Goal: Transaction & Acquisition: Purchase product/service

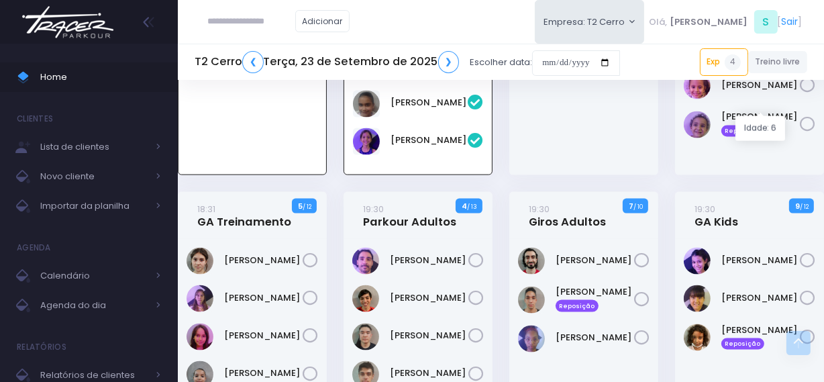
scroll to position [1679, 0]
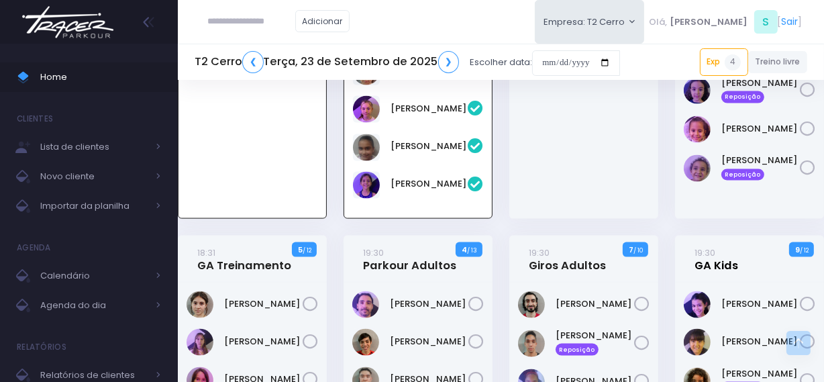
click at [714, 246] on link "19:30 GA Kids" at bounding box center [717, 259] width 44 height 27
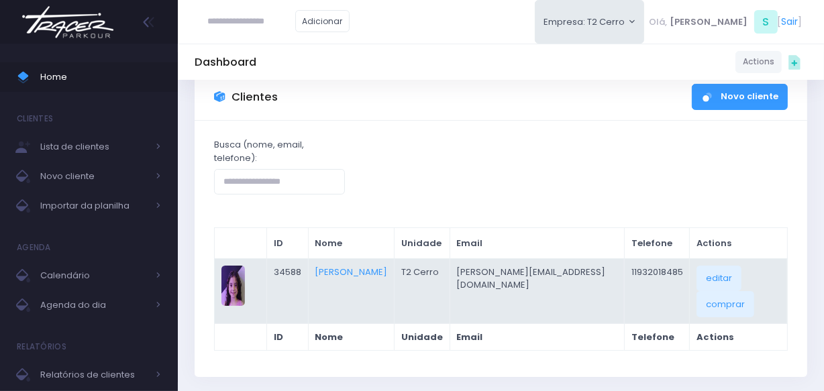
scroll to position [60, 0]
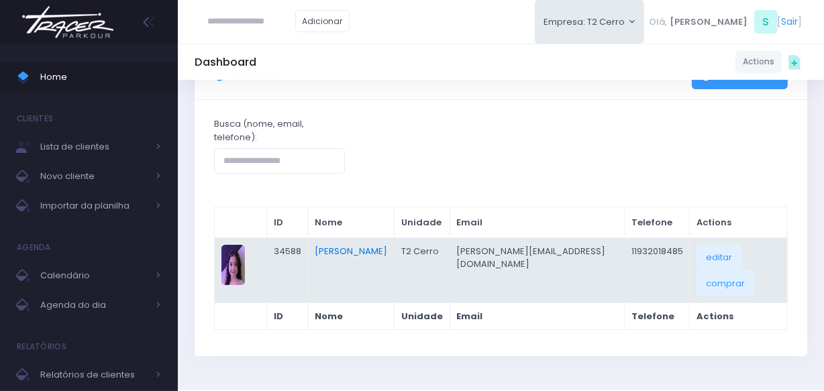
click at [378, 248] on link "Catarina Iwata Toledo" at bounding box center [352, 251] width 73 height 13
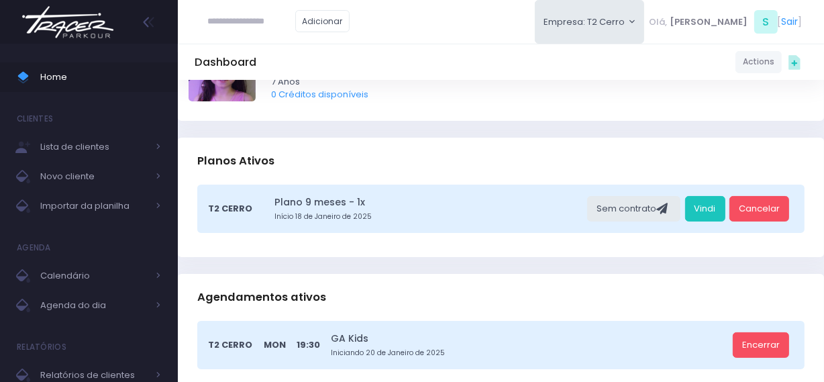
scroll to position [183, 0]
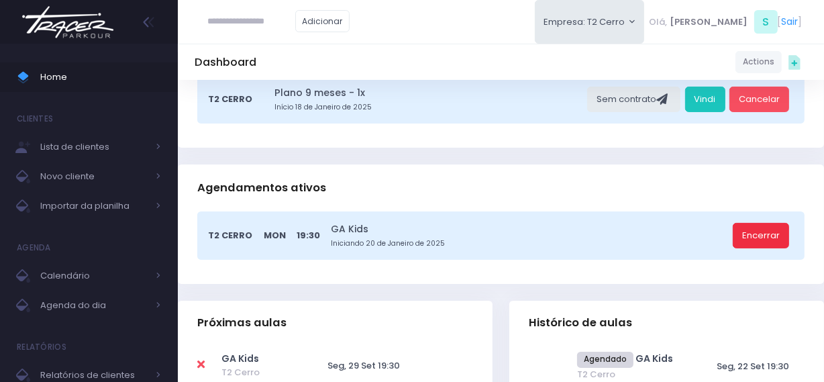
click at [749, 234] on link "Encerrar" at bounding box center [761, 236] width 56 height 26
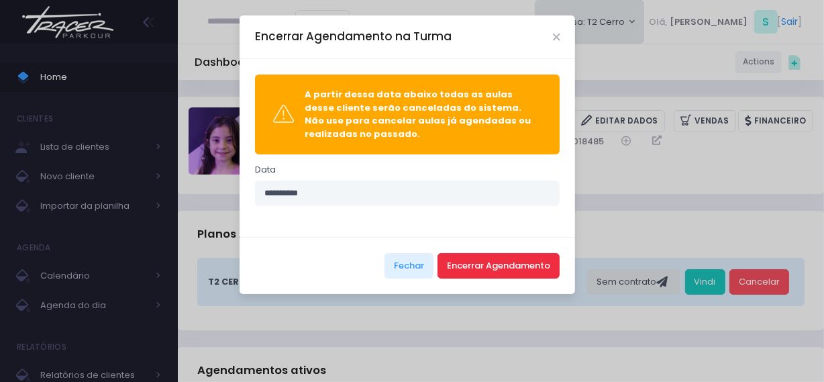
click at [483, 269] on button "Encerrar Agendamento" at bounding box center [499, 266] width 122 height 26
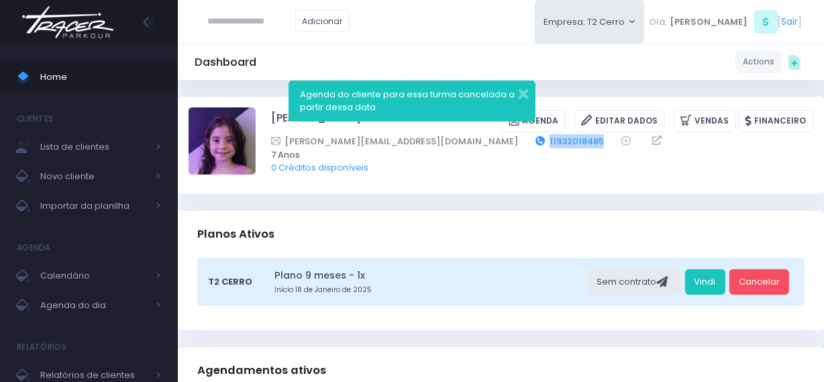
drag, startPoint x: 482, startPoint y: 141, endPoint x: 419, endPoint y: 141, distance: 63.1
click at [419, 141] on div "ciro.toledo@icloud.com 11932018485" at bounding box center [533, 141] width 525 height 14
copy div "11932018485"
click at [219, 23] on input "text" at bounding box center [251, 22] width 87 height 26
paste input "**********"
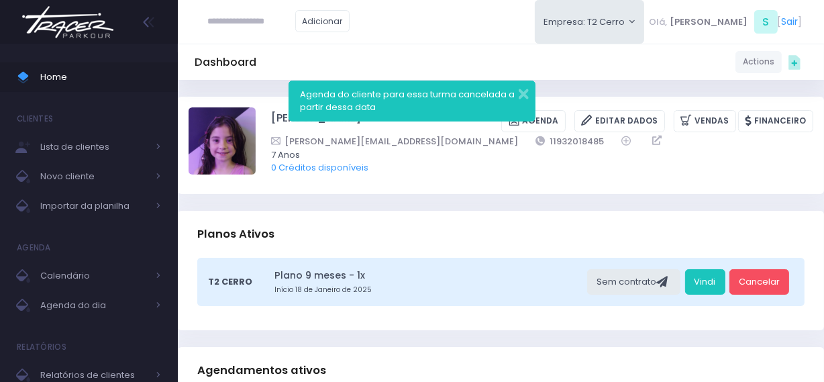
type input "**********"
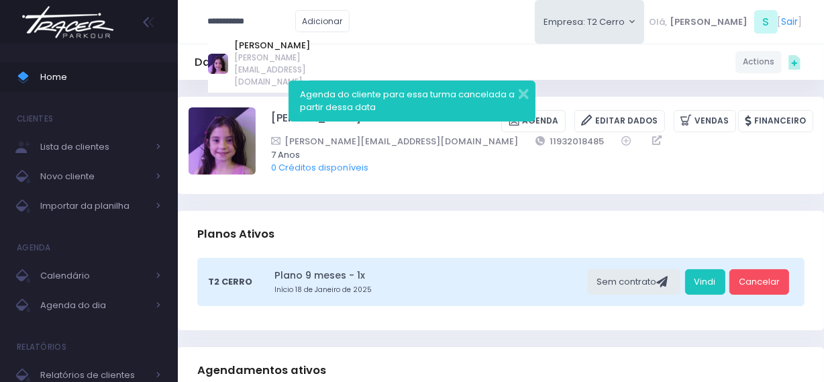
drag, startPoint x: 264, startPoint y: 13, endPoint x: 197, endPoint y: 27, distance: 68.5
click at [197, 27] on div "**********" at bounding box center [279, 21] width 168 height 43
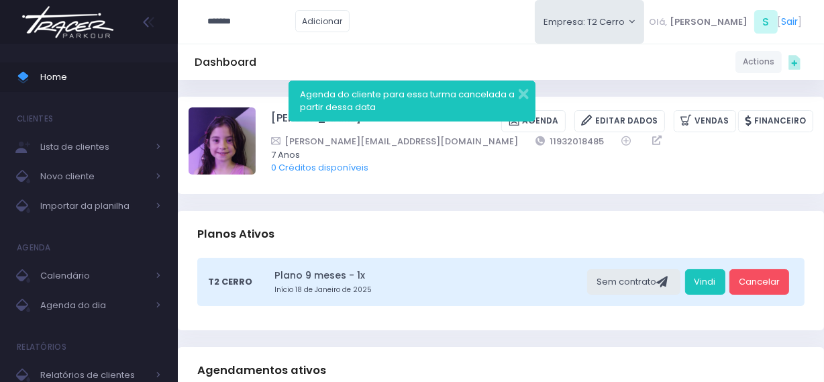
type input "*******"
type input "**********"
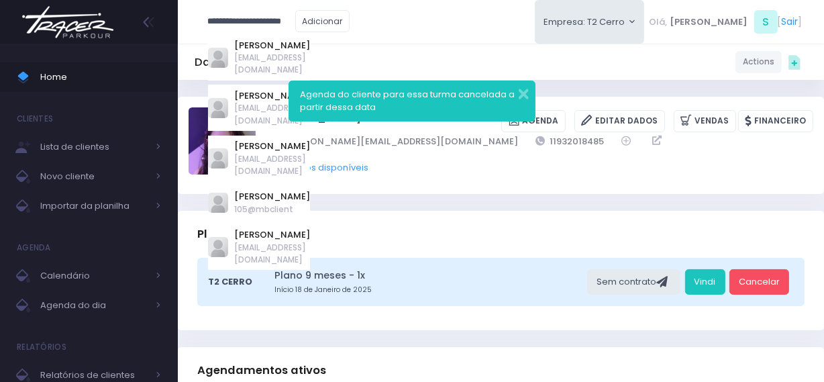
type input "*******"
click input "submit" at bounding box center [0, 0] width 0 height 0
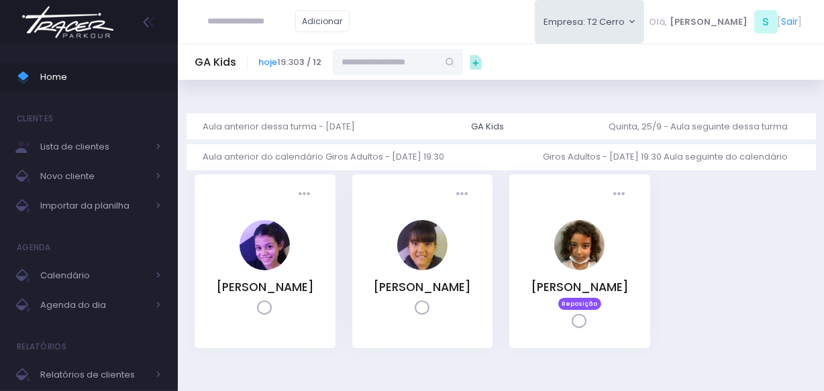
click at [393, 68] on input "text" at bounding box center [385, 62] width 105 height 26
type input "*"
type input "**********"
click at [418, 88] on link "Catarina Iwata Toledo" at bounding box center [399, 85] width 78 height 13
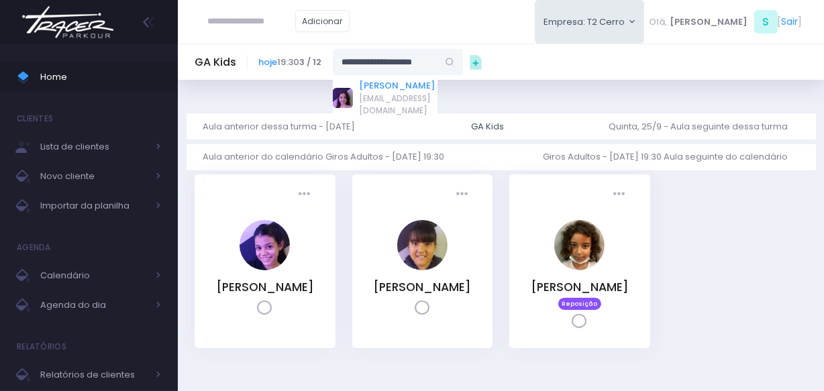
type input "**********"
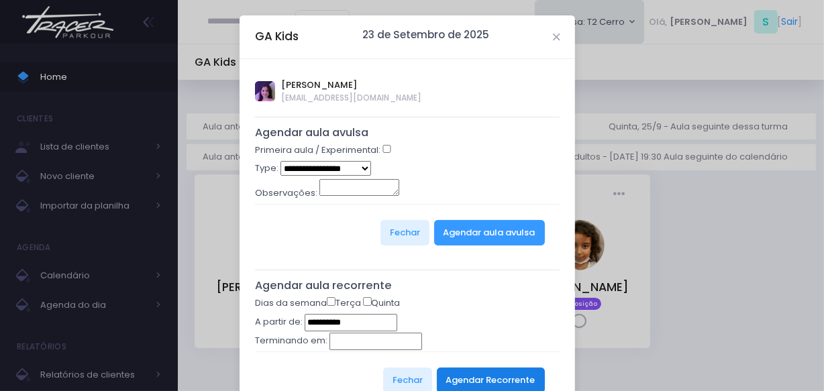
click at [481, 373] on button "Agendar Recorrente" at bounding box center [491, 381] width 108 height 26
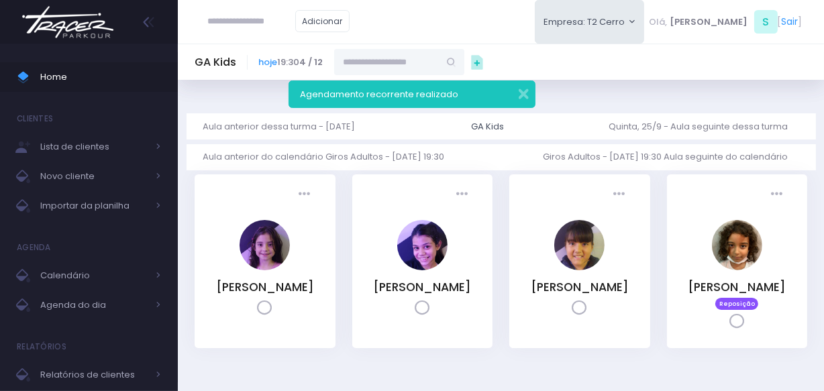
drag, startPoint x: 211, startPoint y: 287, endPoint x: 293, endPoint y: 309, distance: 84.4
click at [293, 309] on div "Presença: Agendado Presente Falta Cancelado CT" at bounding box center [265, 262] width 141 height 174
copy link "Catarina Iwata Toledo"
click at [83, 22] on img at bounding box center [68, 22] width 102 height 47
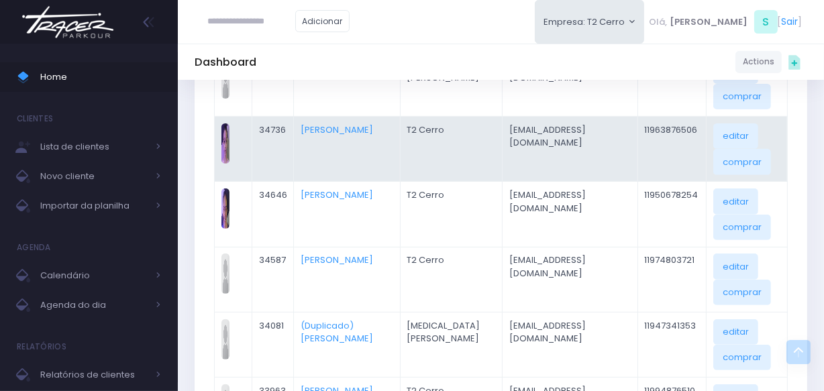
scroll to position [421, 0]
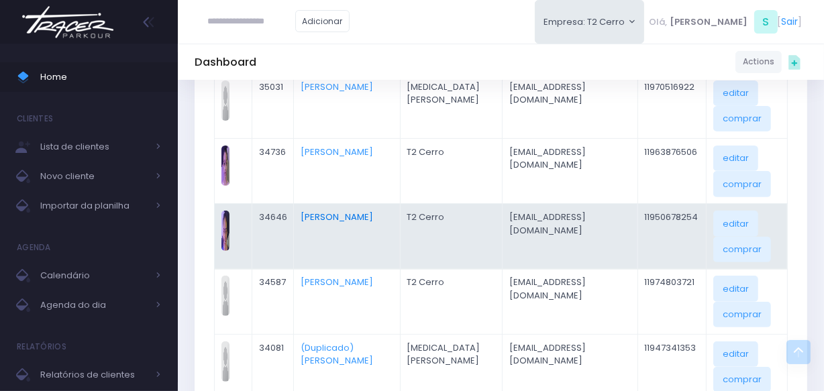
click at [332, 216] on link "Natália Neves" at bounding box center [337, 217] width 73 height 13
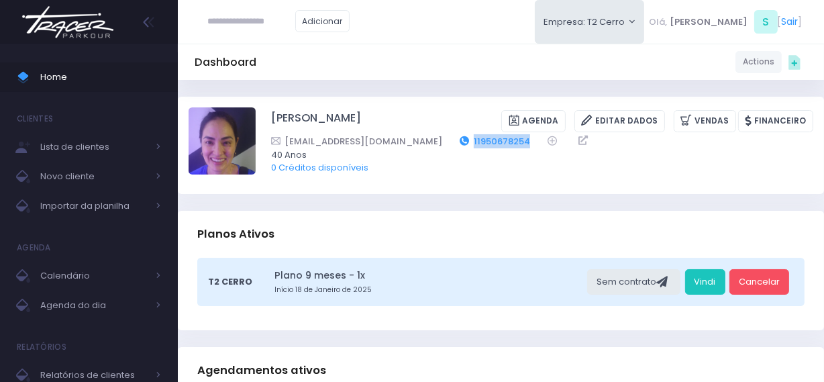
drag, startPoint x: 473, startPoint y: 135, endPoint x: 405, endPoint y: 144, distance: 67.7
click at [405, 144] on div "[EMAIL_ADDRESS][DOMAIN_NAME] 11950678254" at bounding box center [533, 141] width 525 height 14
copy link "11950678254"
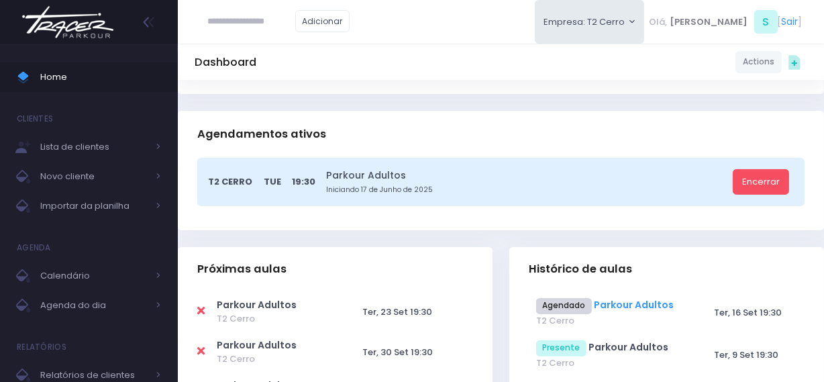
scroll to position [305, 0]
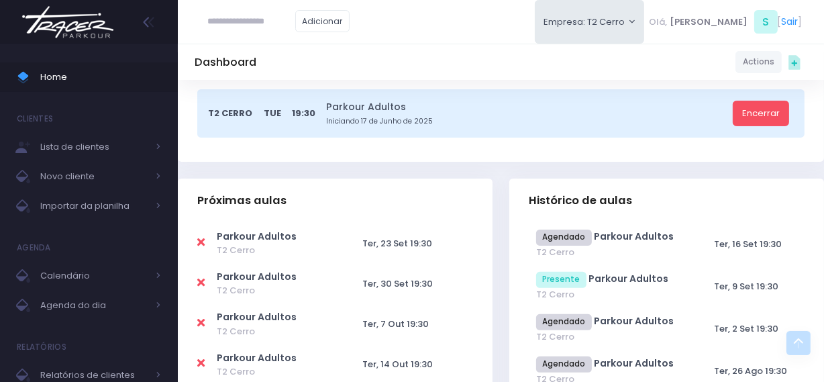
click at [80, 22] on img at bounding box center [68, 22] width 102 height 47
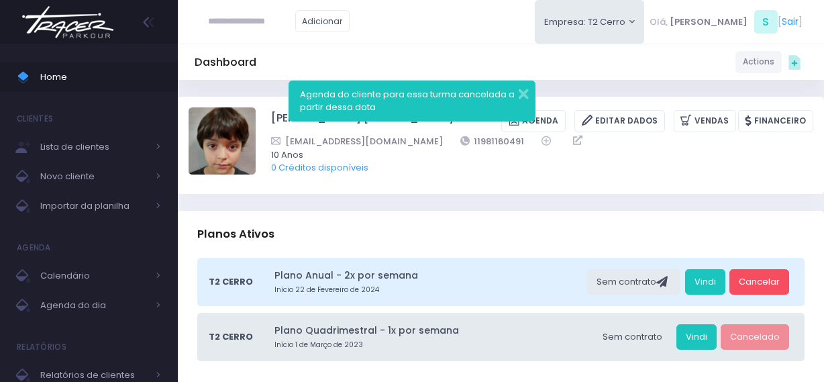
click at [87, 28] on img at bounding box center [68, 22] width 102 height 47
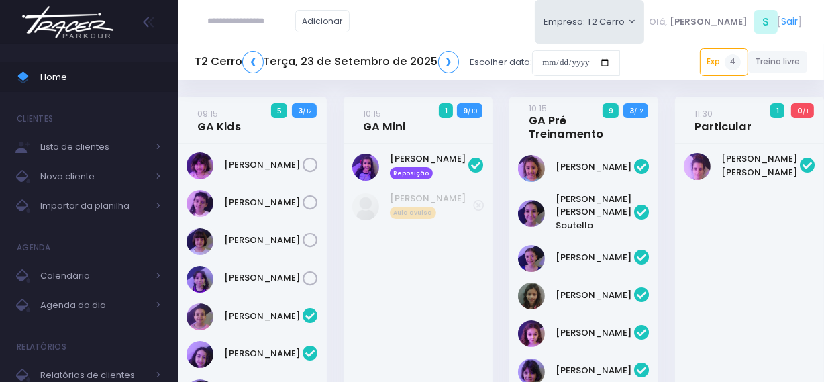
scroll to position [1932, 0]
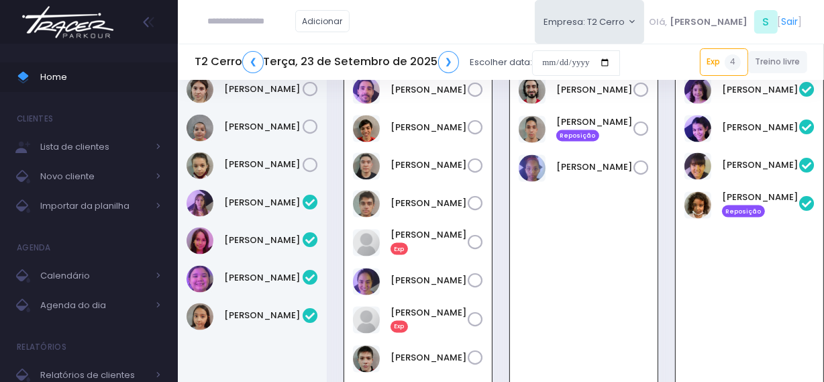
click at [261, 21] on input "text" at bounding box center [251, 22] width 87 height 26
click at [240, 24] on input "**********" at bounding box center [251, 22] width 87 height 26
click at [256, 20] on input "**********" at bounding box center [251, 22] width 87 height 26
type input "**********"
click input "submit" at bounding box center [0, 0] width 0 height 0
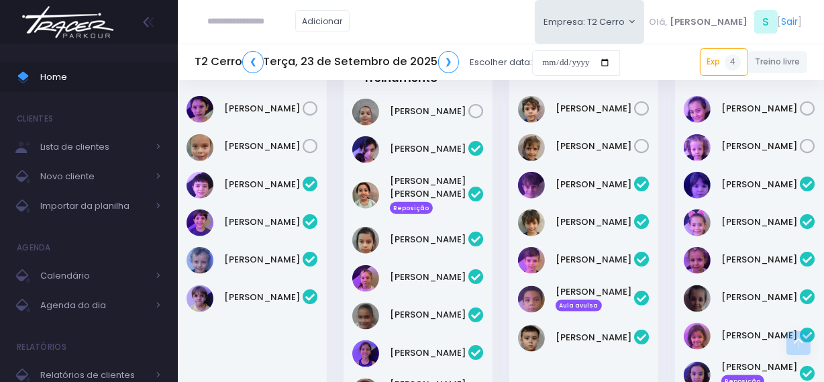
scroll to position [1383, 0]
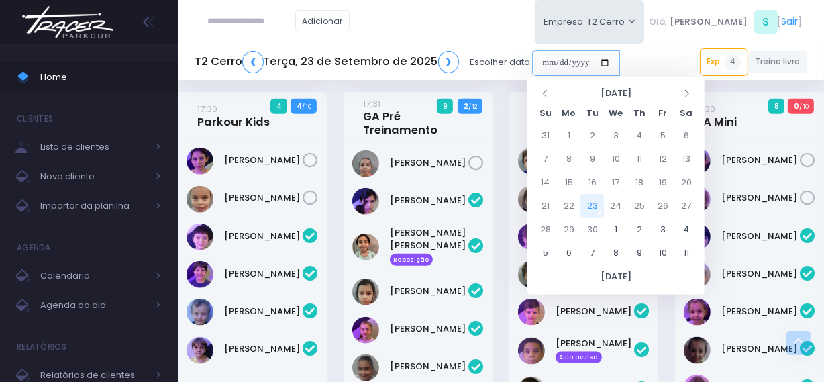
click at [543, 64] on input "date" at bounding box center [576, 63] width 88 height 26
click at [589, 151] on td "9" at bounding box center [592, 158] width 23 height 23
type input "**********"
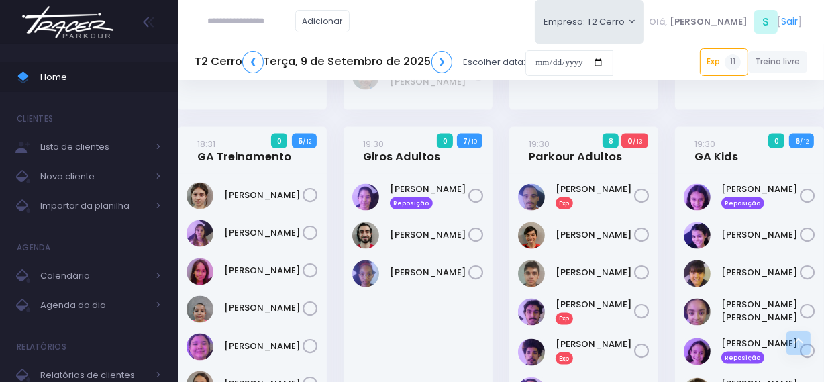
scroll to position [1831, 0]
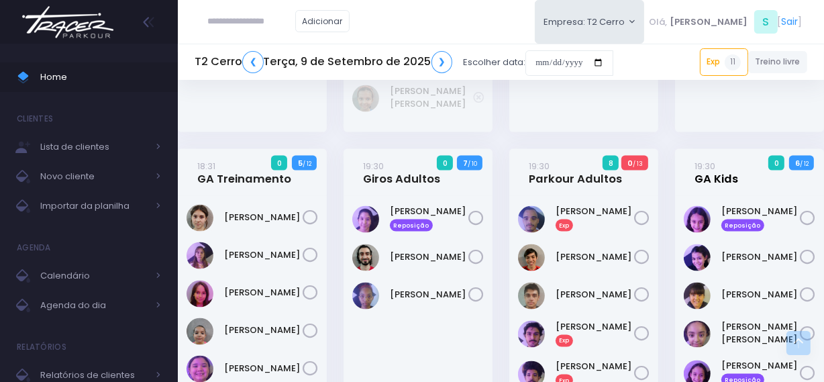
click at [718, 159] on link "19:30 GA Kids" at bounding box center [717, 172] width 44 height 27
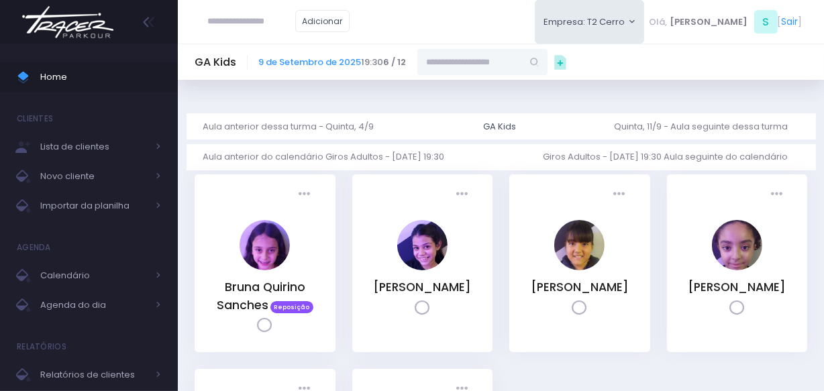
click at [467, 68] on input "text" at bounding box center [470, 62] width 105 height 26
type input "*"
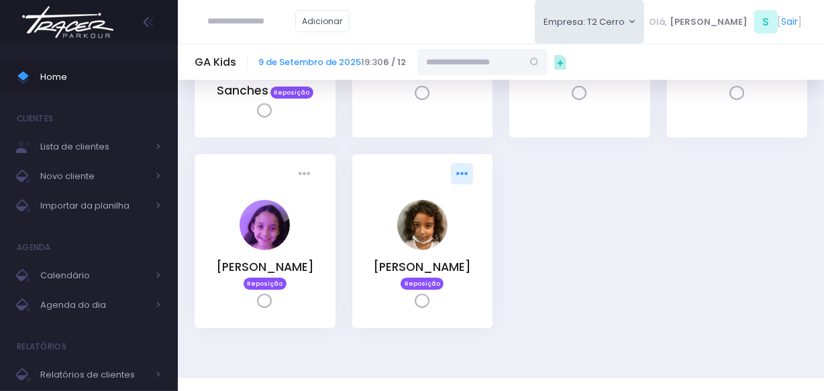
scroll to position [252, 0]
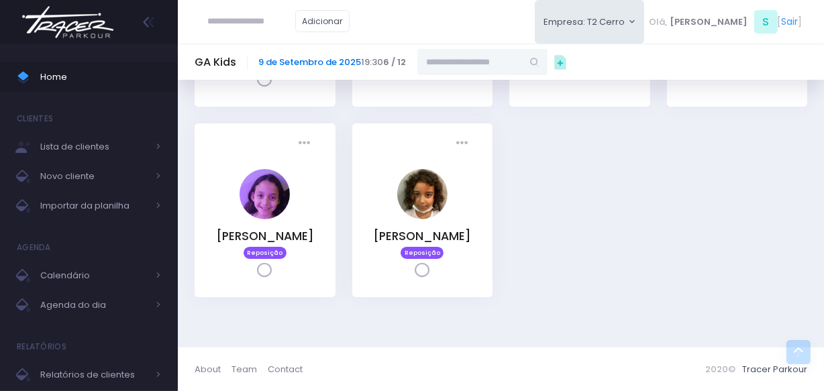
click at [278, 58] on link "9 de Setembro de 2025" at bounding box center [310, 62] width 103 height 13
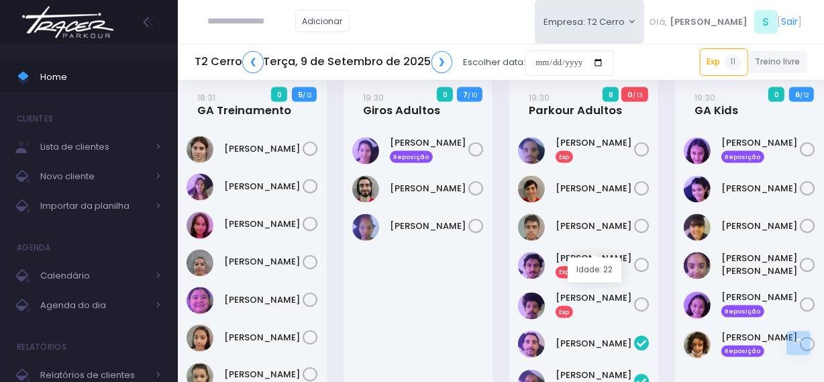
scroll to position [1892, 0]
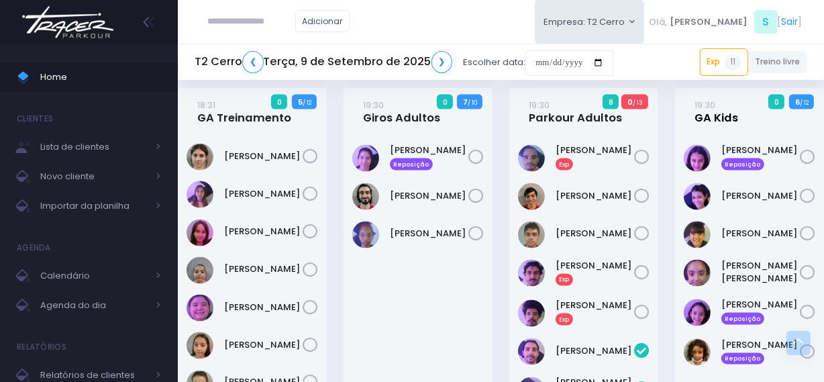
click at [704, 98] on link "19:30 GA Kids" at bounding box center [717, 111] width 44 height 27
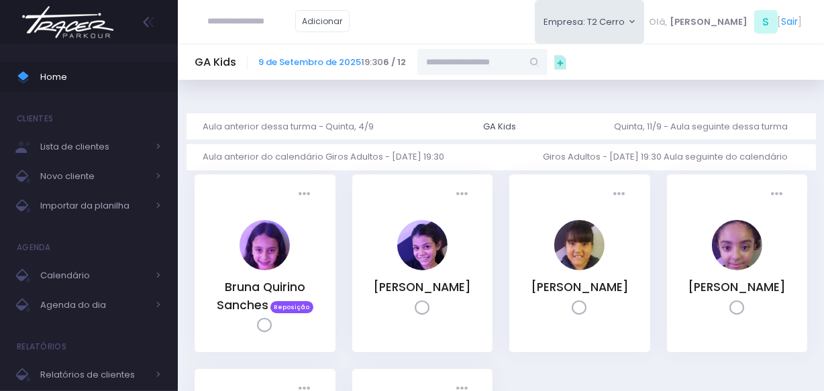
click at [500, 51] on input "text" at bounding box center [470, 62] width 105 height 26
type input "****"
type input "**********"
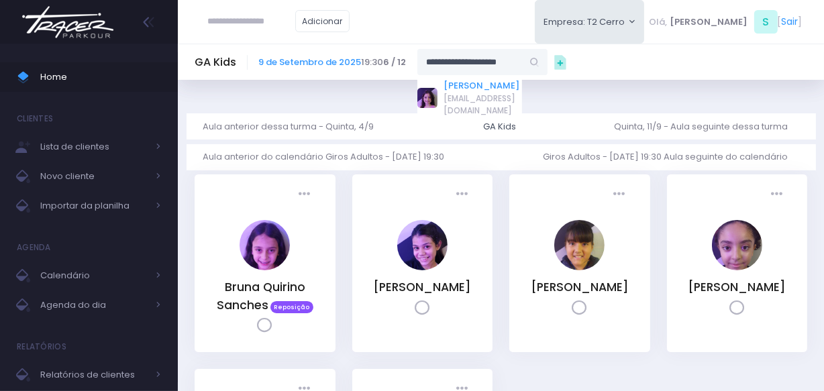
click at [491, 85] on link "[PERSON_NAME]" at bounding box center [483, 85] width 78 height 13
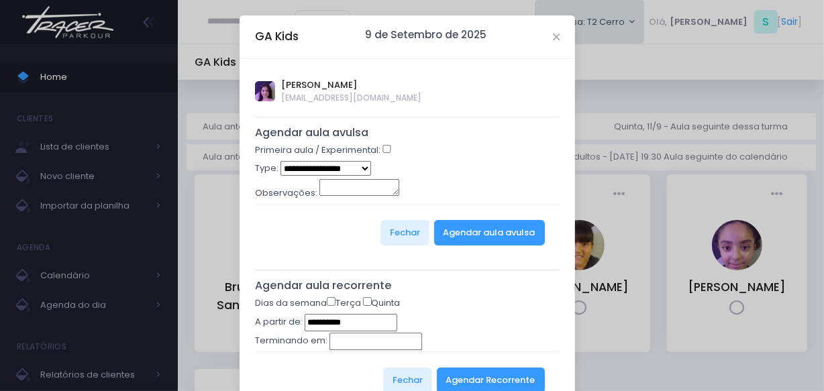
type input "**********"
click at [337, 175] on select "**********" at bounding box center [326, 168] width 91 height 15
click at [466, 171] on div "**********" at bounding box center [407, 169] width 305 height 17
click at [479, 236] on button "Agendar aula avulsa" at bounding box center [489, 233] width 111 height 26
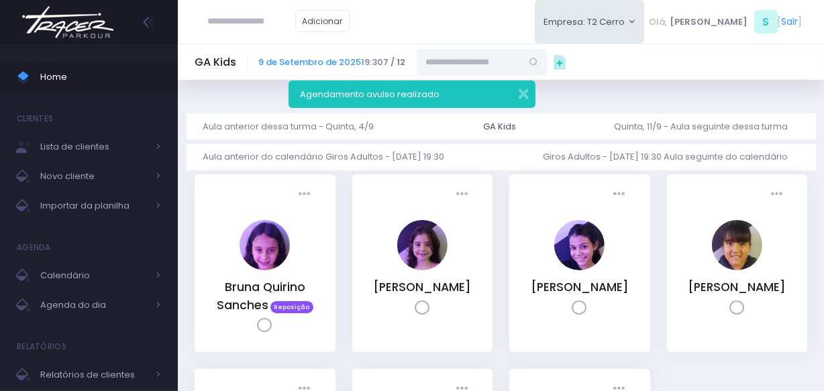
scroll to position [60, 0]
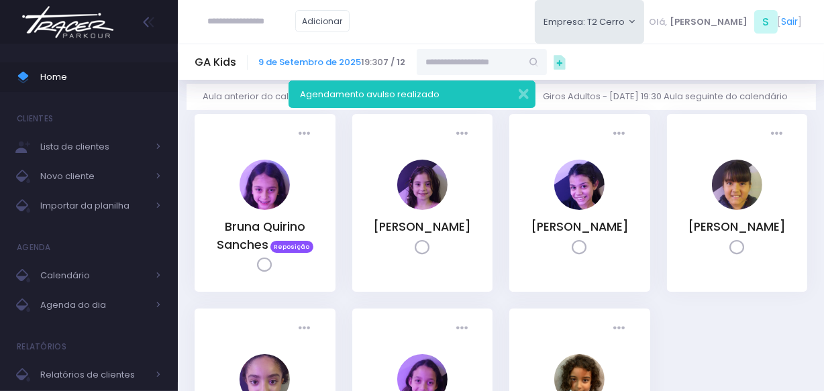
click at [434, 267] on div "Presença: Agendado Presente Falta Cancelado CT" at bounding box center [422, 203] width 141 height 178
click at [426, 256] on icon at bounding box center [422, 247] width 15 height 15
click at [436, 234] on link "Catarina Iwata Toledo" at bounding box center [422, 227] width 98 height 16
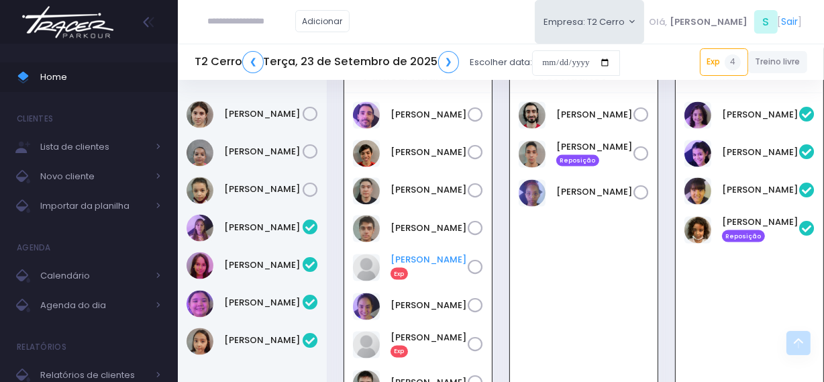
scroll to position [1929, 0]
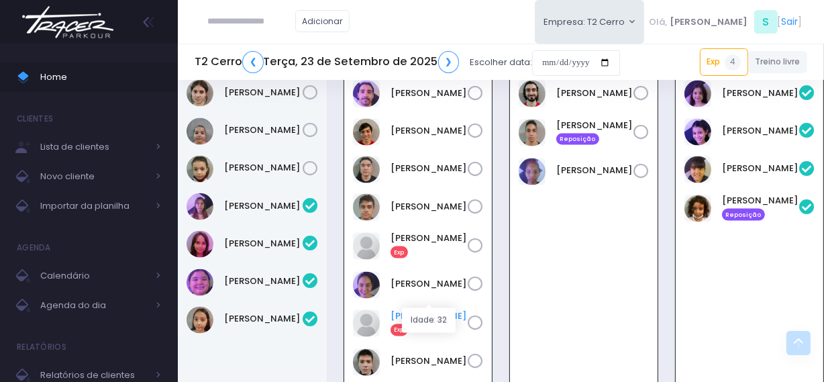
click at [420, 309] on link "Victor Sousa Exp" at bounding box center [429, 322] width 77 height 27
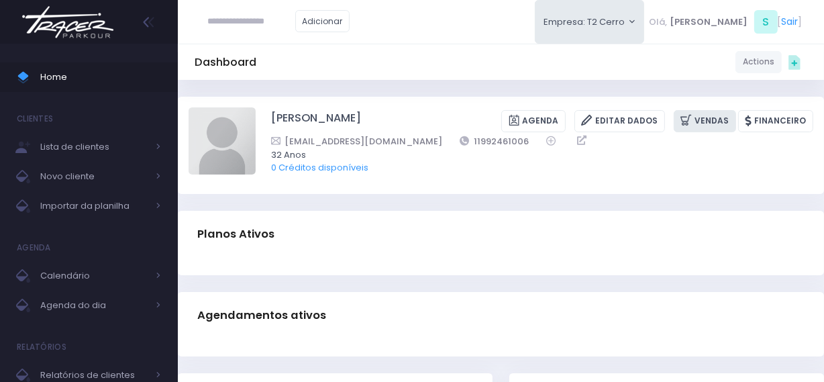
click at [712, 126] on link "Vendas" at bounding box center [705, 121] width 62 height 22
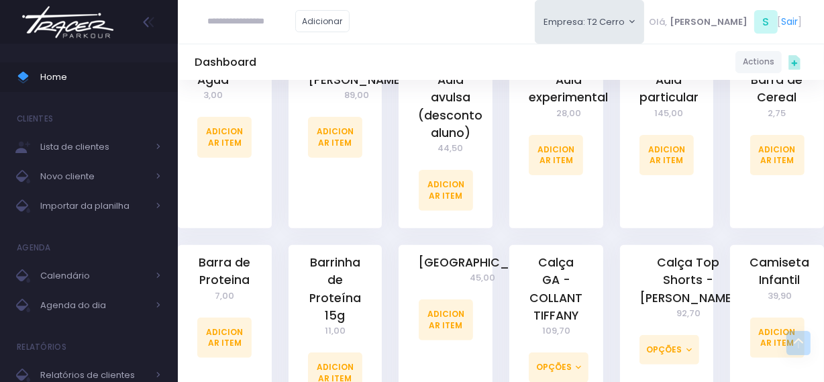
scroll to position [366, 0]
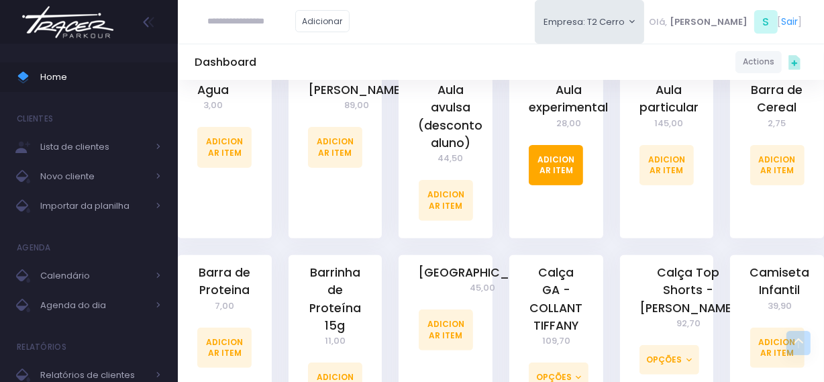
click at [574, 172] on link "Adicionar Item" at bounding box center [556, 165] width 54 height 40
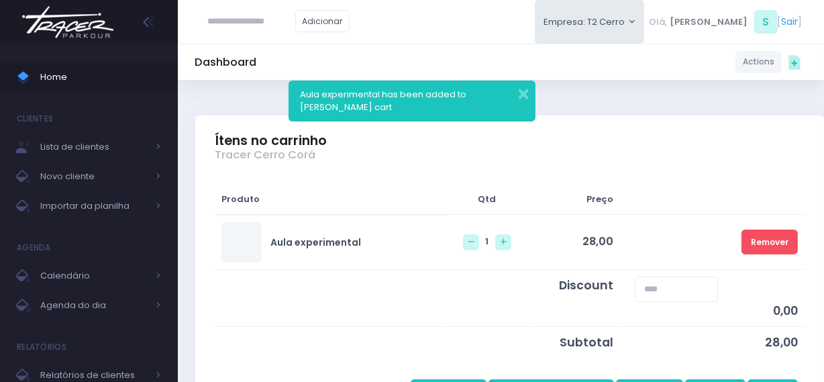
scroll to position [122, 0]
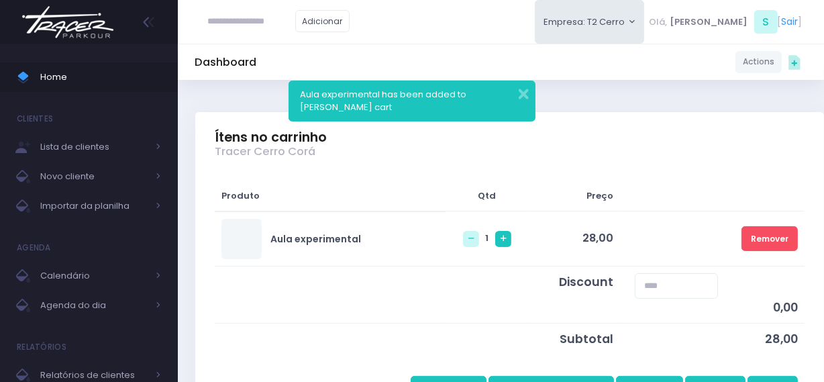
click at [495, 242] on link at bounding box center [503, 239] width 16 height 16
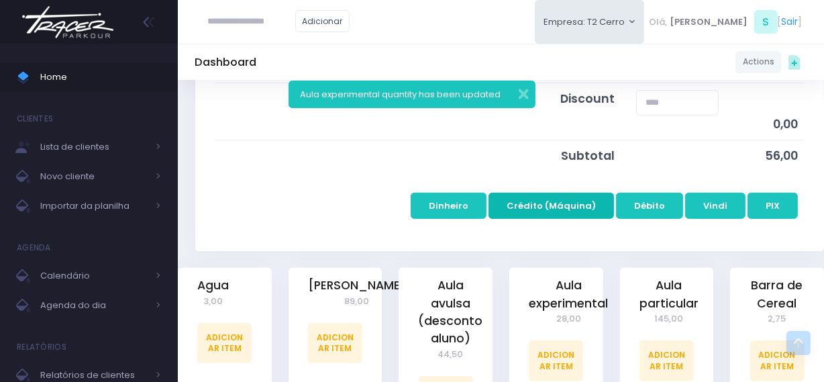
scroll to position [244, 0]
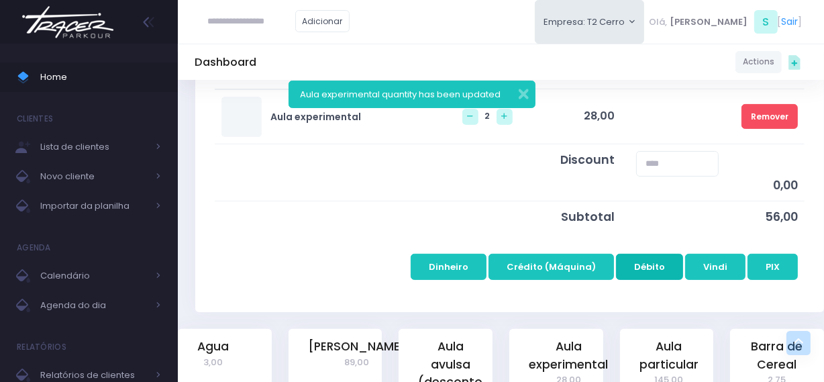
click at [632, 267] on button "Débito" at bounding box center [649, 267] width 67 height 26
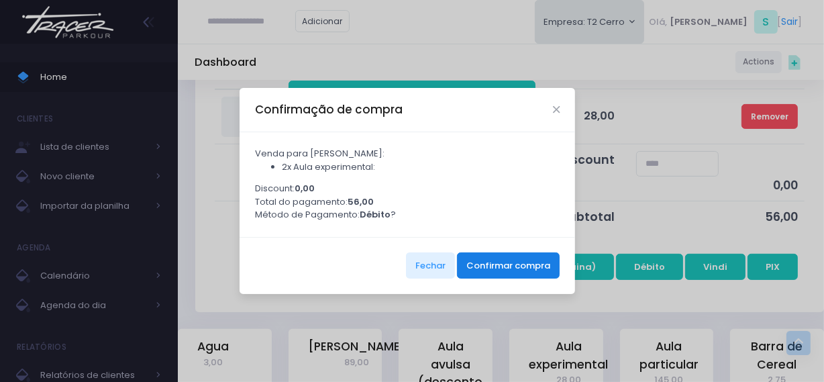
click at [506, 269] on button "Confirmar compra" at bounding box center [508, 265] width 103 height 26
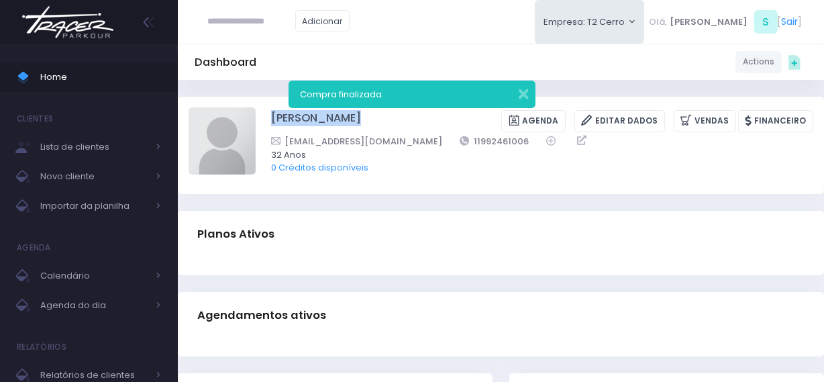
drag, startPoint x: 262, startPoint y: 114, endPoint x: 351, endPoint y: 114, distance: 88.6
click at [351, 114] on div "[PERSON_NAME] [GEOGRAPHIC_DATA] Editar Dados [GEOGRAPHIC_DATA] Financeiro 11992…" at bounding box center [501, 144] width 625 height 75
copy div "[PERSON_NAME]"
click at [221, 132] on img at bounding box center [222, 140] width 67 height 67
click at [255, 107] on input "file" at bounding box center [255, 107] width 1 height 1
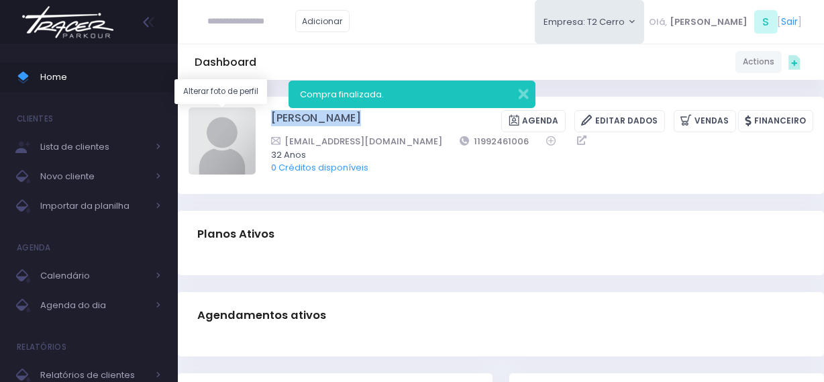
click at [232, 146] on img at bounding box center [222, 140] width 67 height 67
click at [255, 107] on input "file" at bounding box center [255, 107] width 1 height 1
type input "**********"
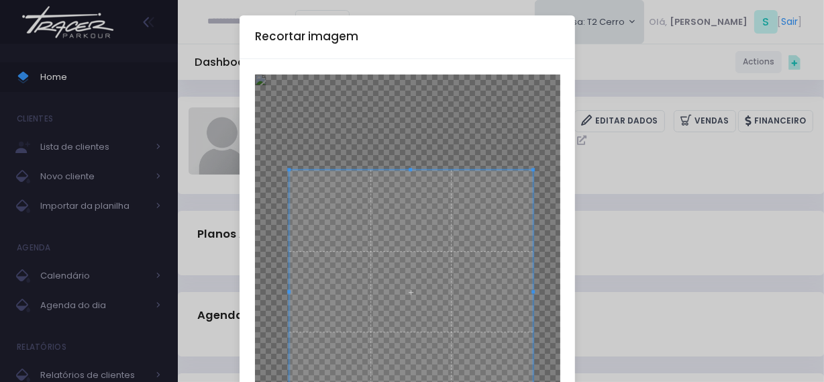
click at [410, 202] on span at bounding box center [411, 292] width 244 height 244
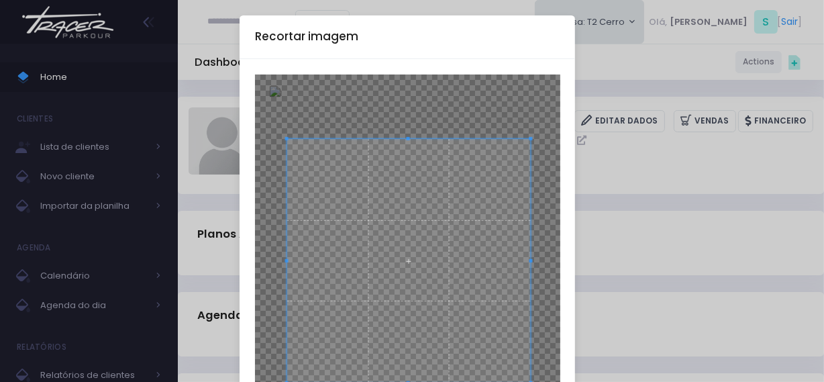
click at [407, 180] on span at bounding box center [409, 261] width 244 height 244
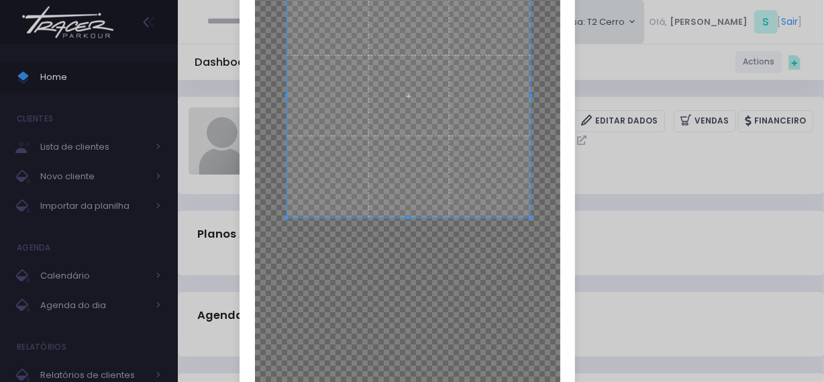
scroll to position [183, 0]
click at [443, 181] on span at bounding box center [409, 90] width 244 height 244
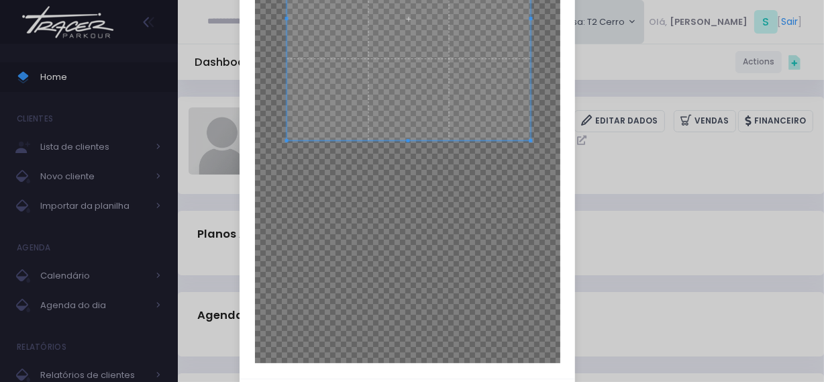
scroll to position [322, 0]
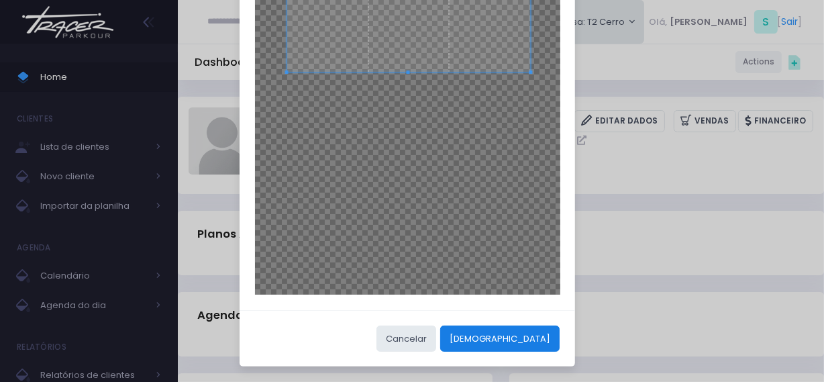
click at [536, 345] on button "[DEMOGRAPHIC_DATA]" at bounding box center [499, 339] width 119 height 26
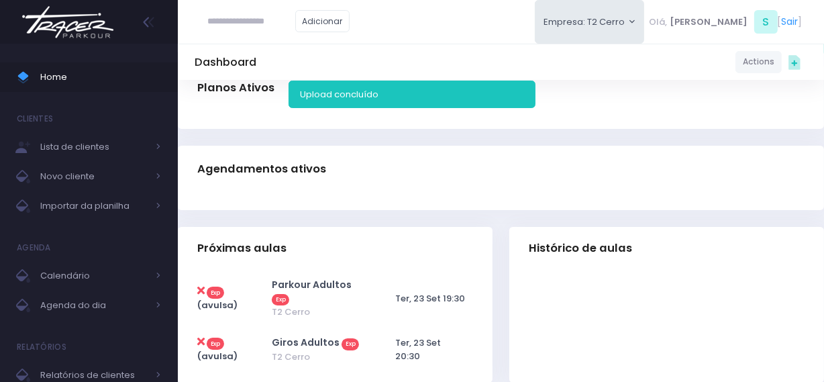
scroll to position [0, 0]
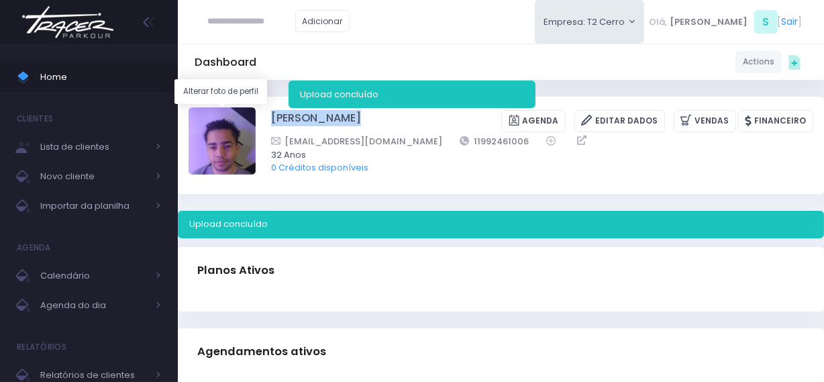
click at [216, 150] on img at bounding box center [222, 140] width 67 height 67
click at [255, 107] on input "file" at bounding box center [255, 107] width 1 height 1
type input "**********"
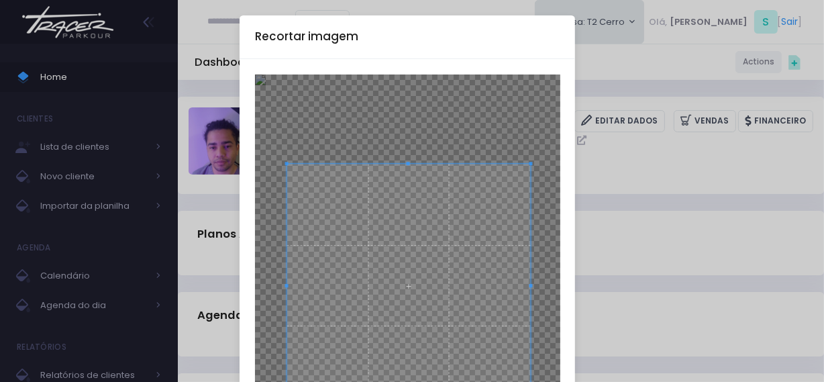
click at [430, 240] on span at bounding box center [409, 286] width 244 height 244
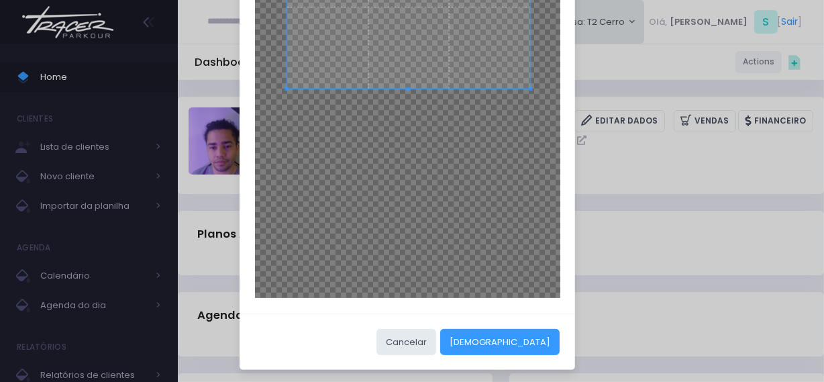
scroll to position [322, 0]
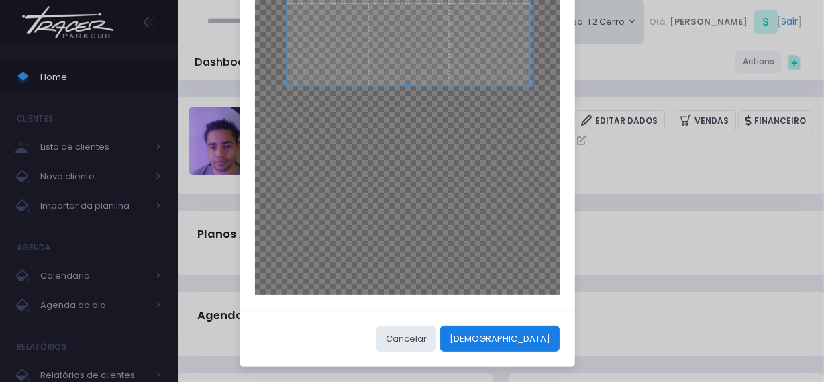
click at [539, 340] on button "[DEMOGRAPHIC_DATA]" at bounding box center [499, 339] width 119 height 26
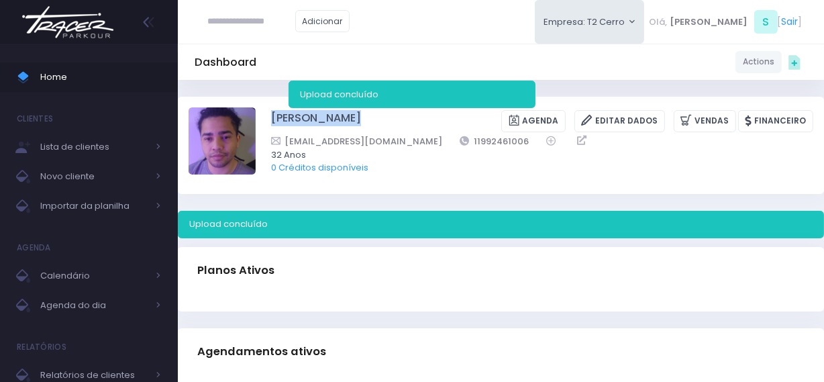
click at [78, 13] on img at bounding box center [68, 22] width 102 height 47
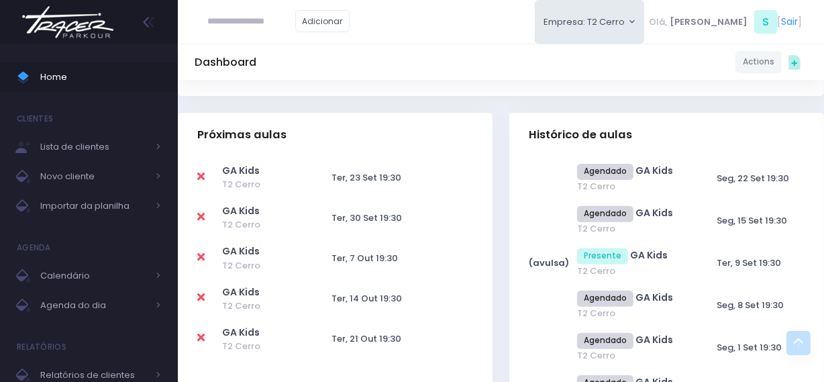
scroll to position [366, 0]
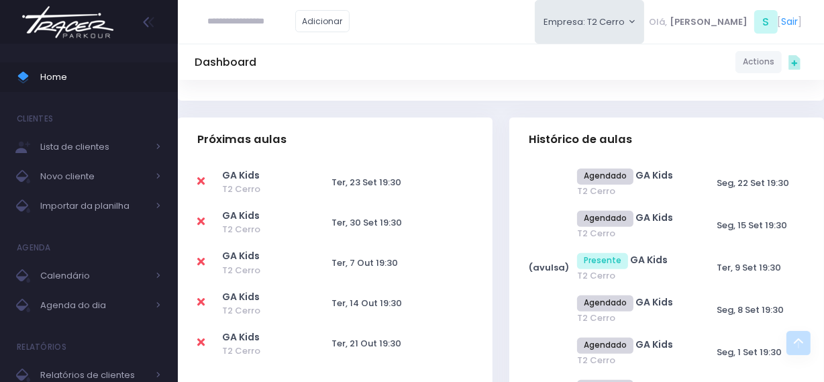
click at [279, 22] on input "text" at bounding box center [251, 22] width 87 height 26
paste input "**********"
click at [265, 24] on input "**********" at bounding box center [251, 22] width 87 height 26
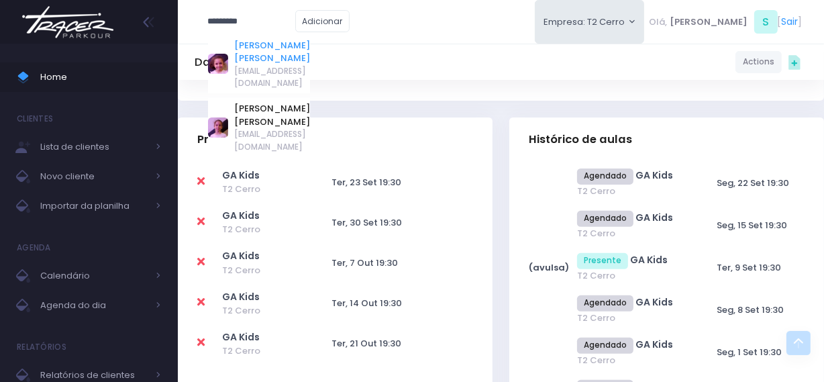
click at [248, 52] on link "Alice Iervolino Pinheiro Ferreira" at bounding box center [272, 52] width 76 height 26
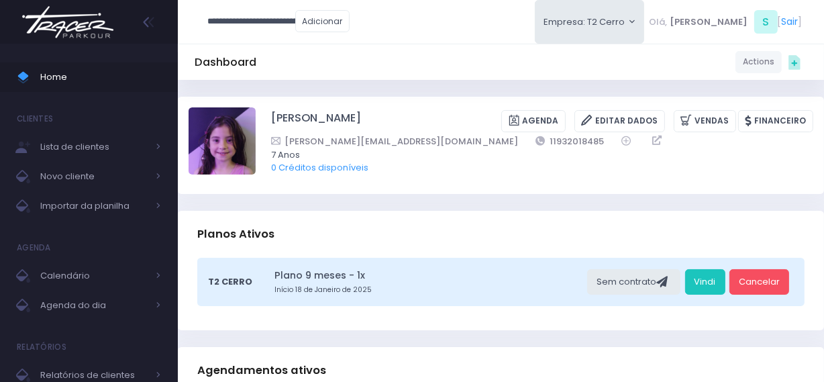
type input "**********"
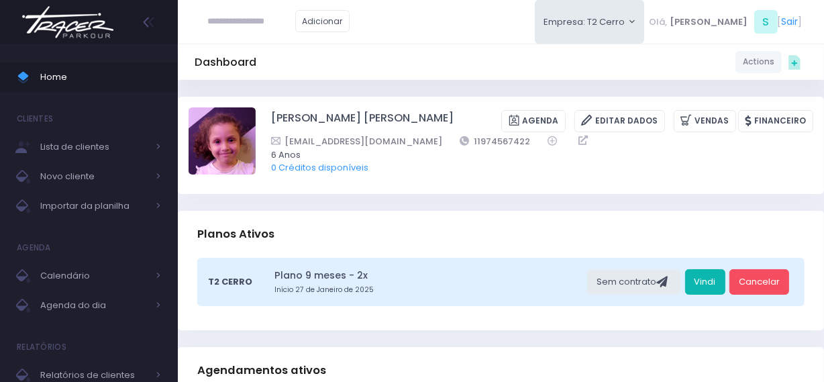
click at [704, 277] on link "Vindi" at bounding box center [705, 282] width 40 height 26
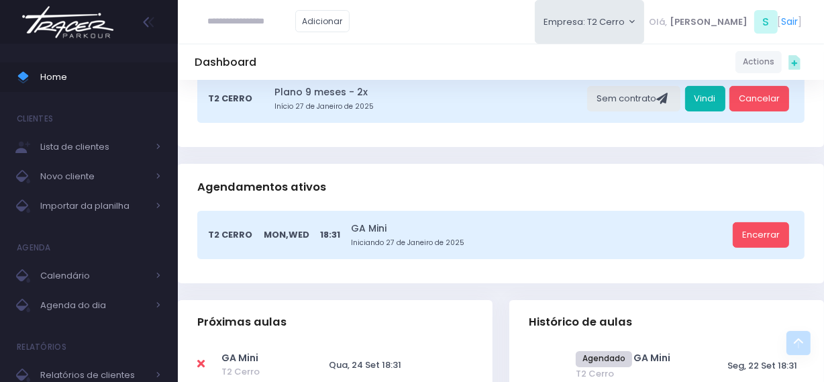
scroll to position [183, 0]
click at [248, 27] on input "text" at bounding box center [251, 22] width 87 height 26
paste input "**********"
click at [266, 22] on input "**********" at bounding box center [251, 22] width 87 height 26
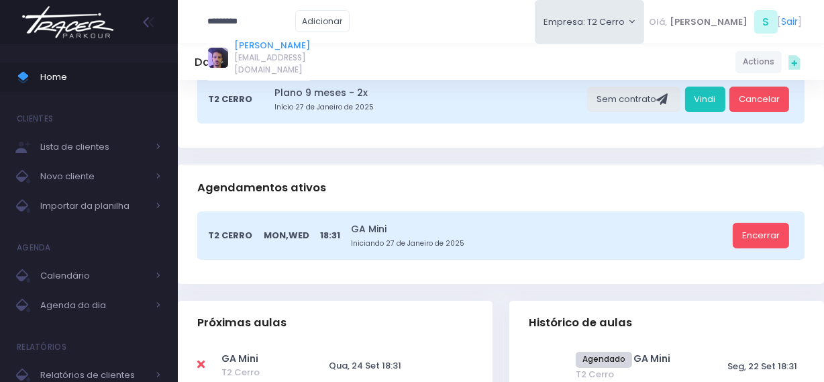
click at [260, 47] on link "Alexandre Alló" at bounding box center [272, 45] width 76 height 13
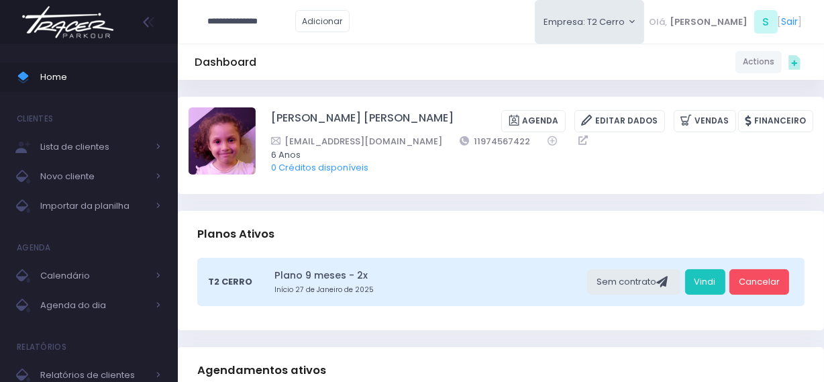
type input "**********"
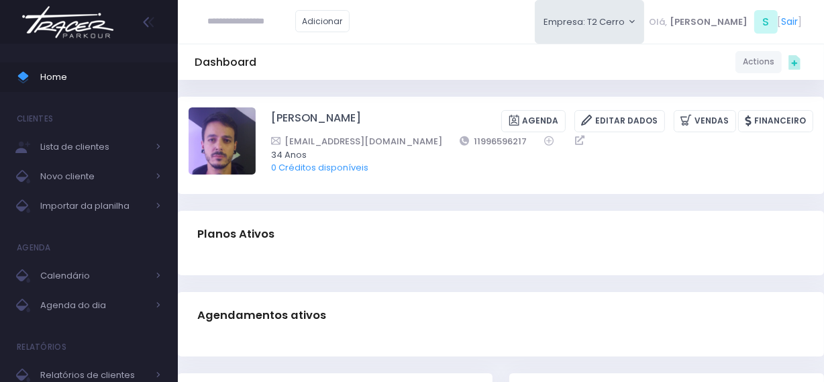
click at [279, 22] on input "text" at bounding box center [251, 22] width 87 height 26
click at [331, 163] on link "0 Créditos disponíveis" at bounding box center [319, 167] width 97 height 13
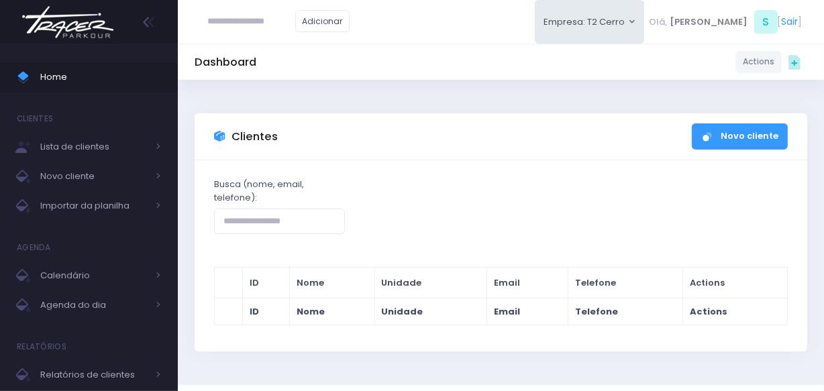
click at [278, 27] on input "text" at bounding box center [251, 22] width 87 height 26
type input "*****"
click input "submit" at bounding box center [0, 0] width 0 height 0
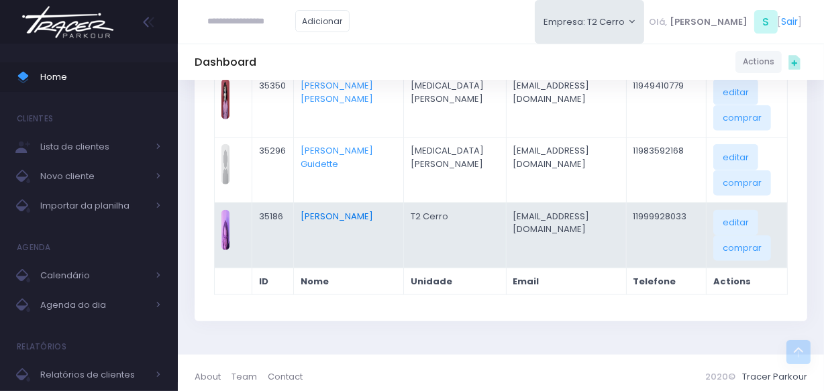
scroll to position [1275, 0]
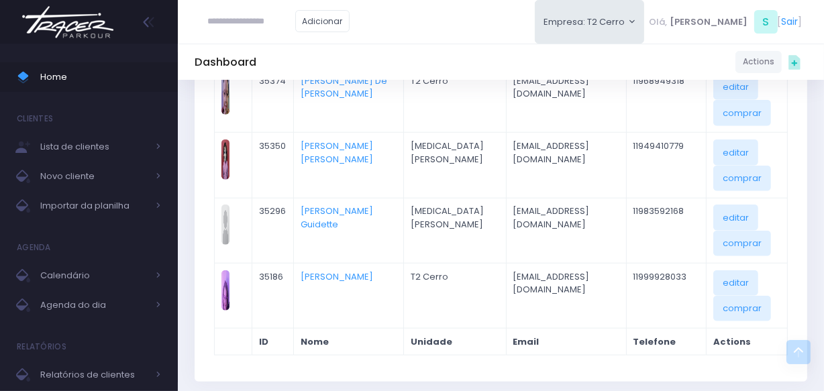
click at [274, 21] on input "text" at bounding box center [251, 22] width 87 height 26
paste input "**********"
click at [263, 19] on input "**********" at bounding box center [251, 22] width 87 height 26
click at [268, 21] on input "**********" at bounding box center [251, 22] width 87 height 26
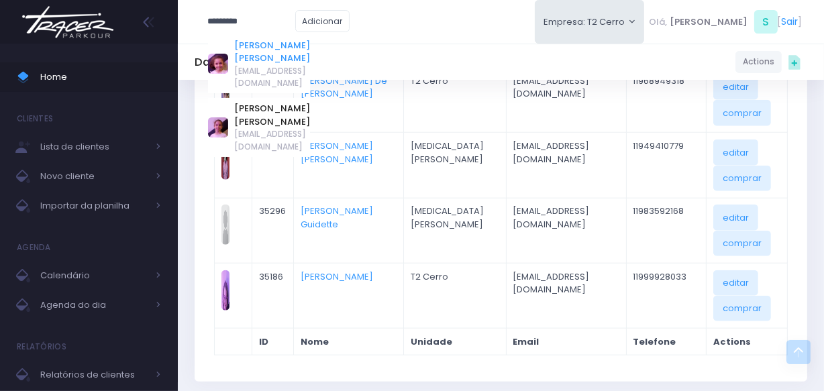
click at [260, 56] on link "Alice Iervolino Pinheiro Ferreira" at bounding box center [272, 52] width 76 height 26
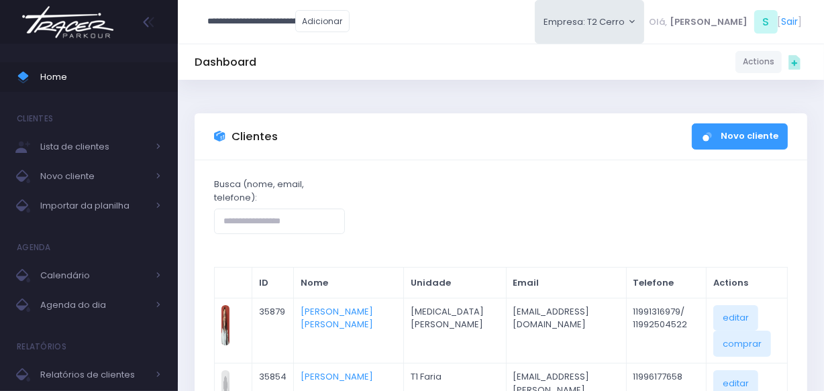
type input "**********"
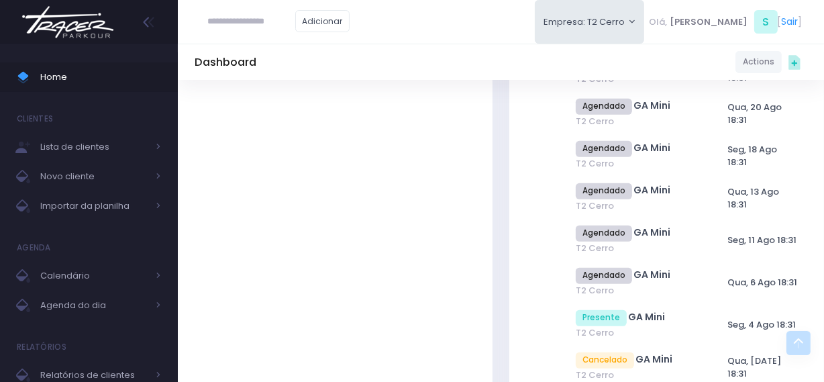
scroll to position [793, 0]
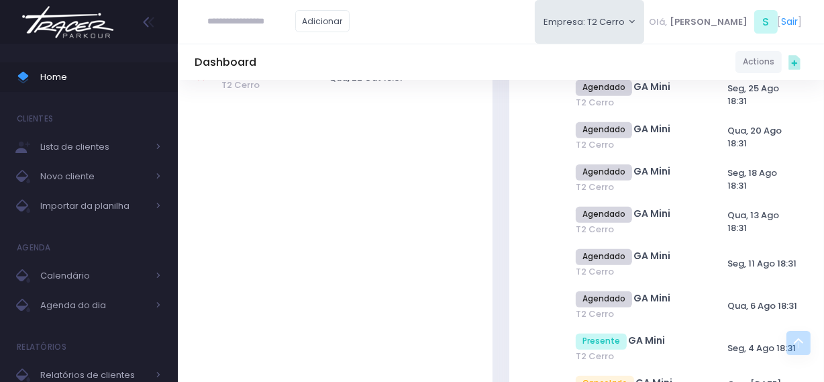
click at [65, 23] on img at bounding box center [68, 22] width 102 height 47
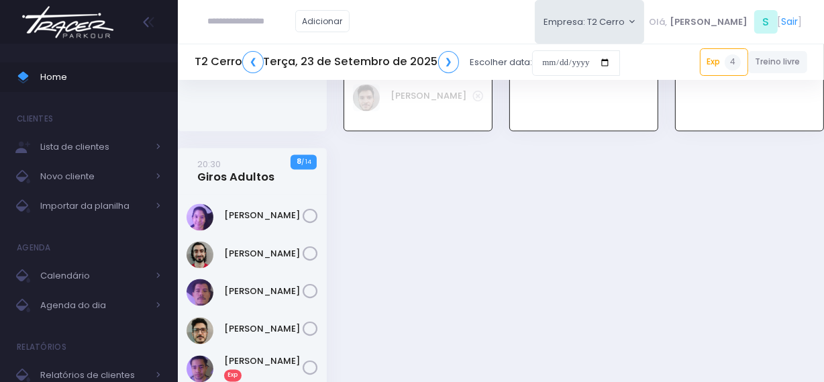
scroll to position [2359, 0]
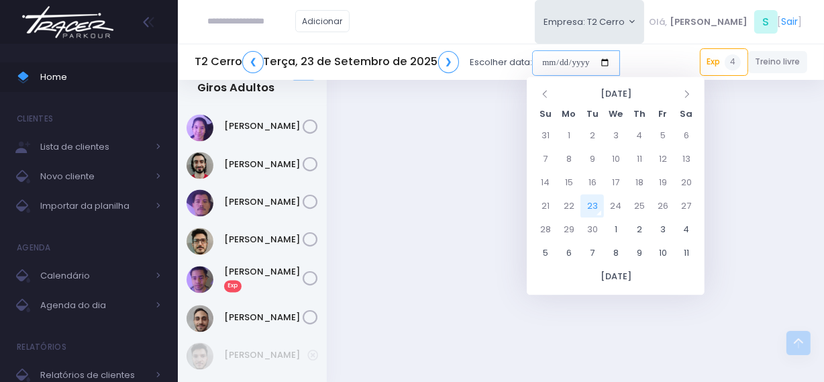
click at [540, 70] on input "date" at bounding box center [576, 63] width 88 height 26
click at [682, 205] on td "27" at bounding box center [686, 205] width 23 height 23
type input "**********"
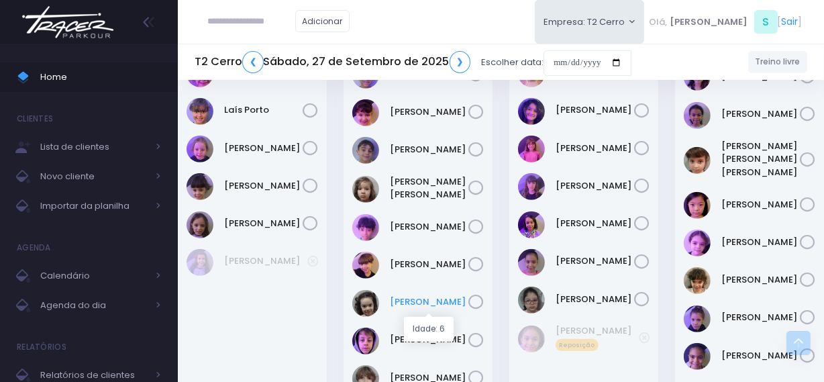
scroll to position [671, 0]
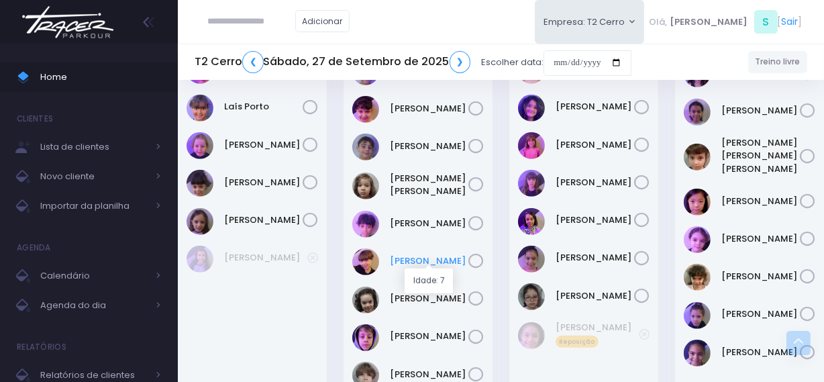
click at [412, 264] on link "[PERSON_NAME]" at bounding box center [429, 260] width 79 height 13
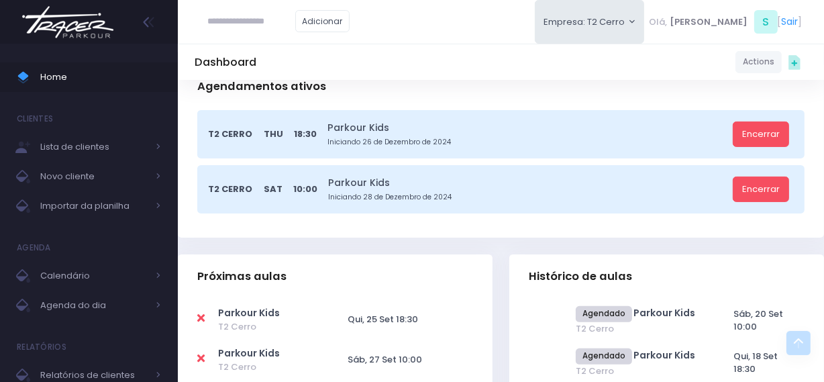
scroll to position [305, 0]
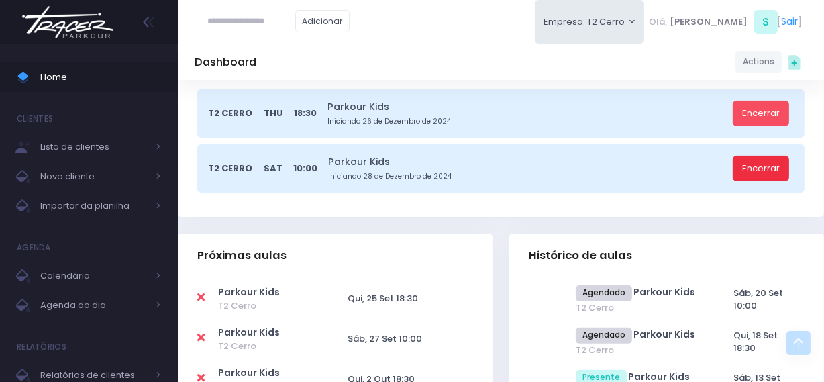
click at [756, 175] on link "Encerrar" at bounding box center [761, 169] width 56 height 26
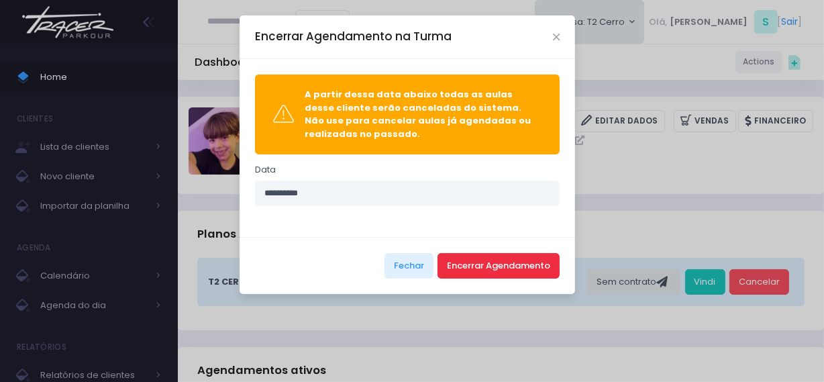
click at [471, 260] on button "Encerrar Agendamento" at bounding box center [499, 266] width 122 height 26
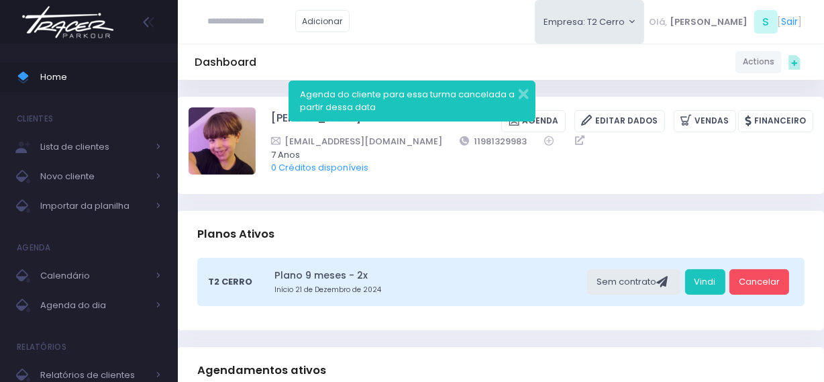
click at [70, 24] on img at bounding box center [68, 22] width 102 height 47
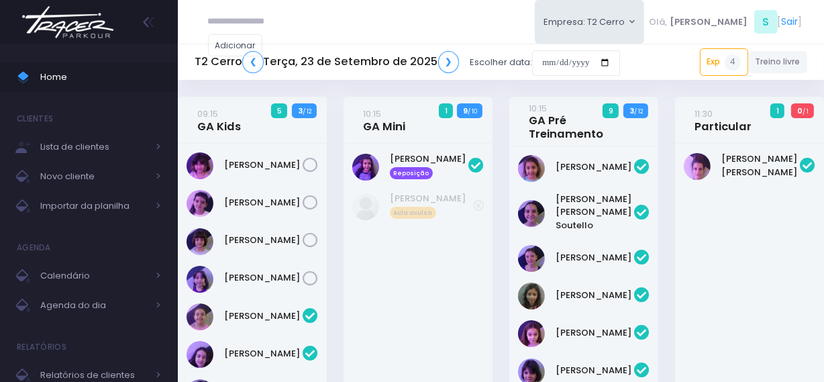
scroll to position [1932, 0]
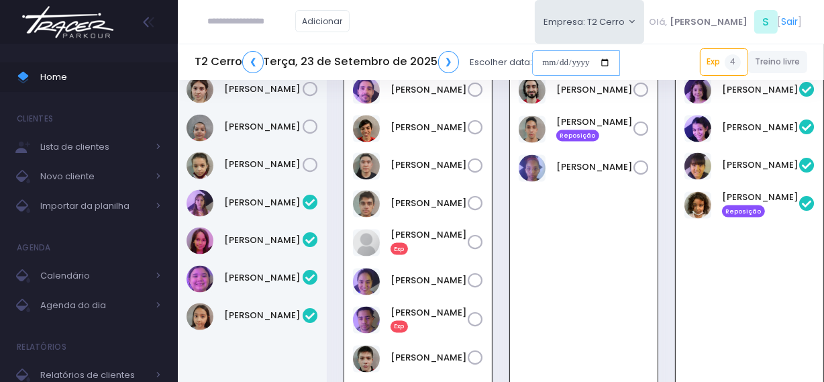
click at [542, 64] on input "date" at bounding box center [576, 63] width 88 height 26
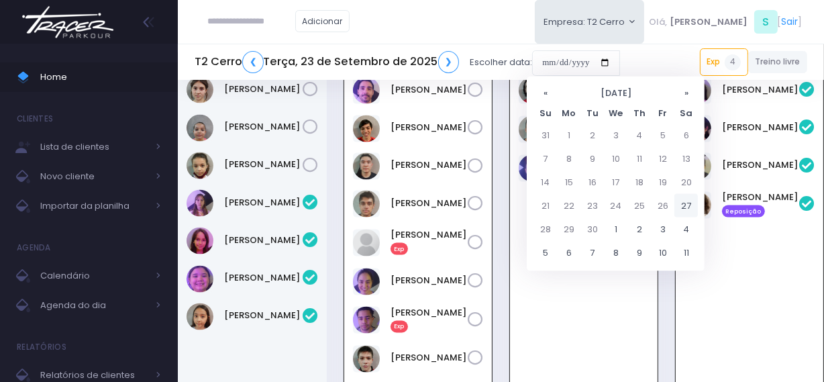
click at [681, 209] on td "27" at bounding box center [686, 205] width 23 height 23
type input "**********"
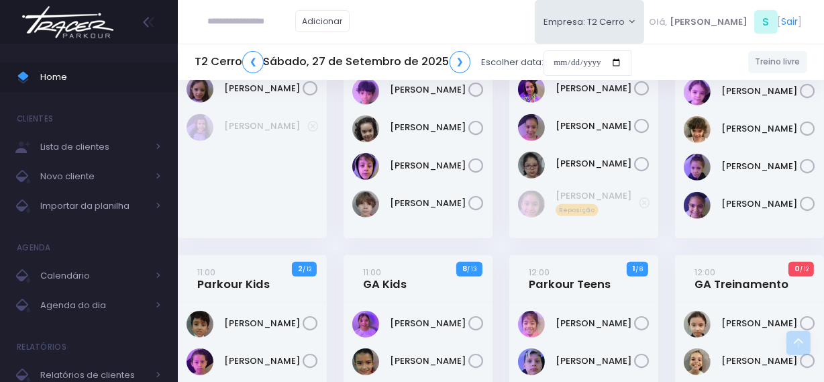
scroll to position [915, 0]
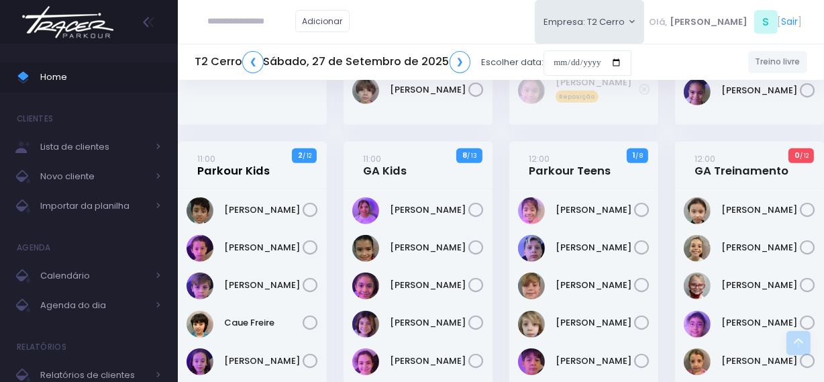
click at [248, 175] on link "11:00 Parkour Kids" at bounding box center [233, 165] width 73 height 27
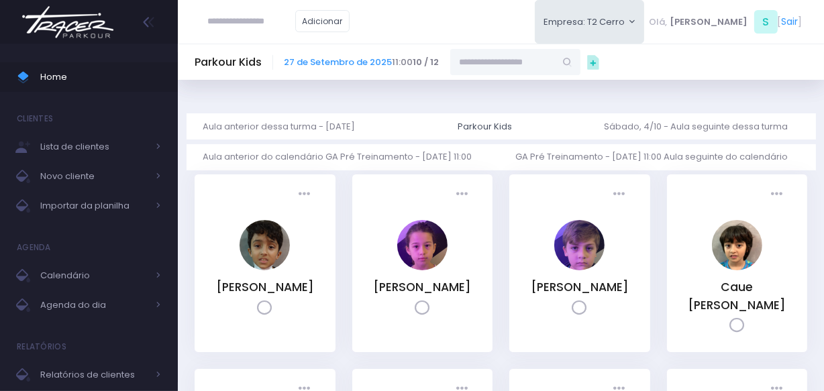
click at [488, 59] on input "text" at bounding box center [502, 62] width 105 height 26
click at [504, 86] on link "[PERSON_NAME]" at bounding box center [516, 85] width 78 height 13
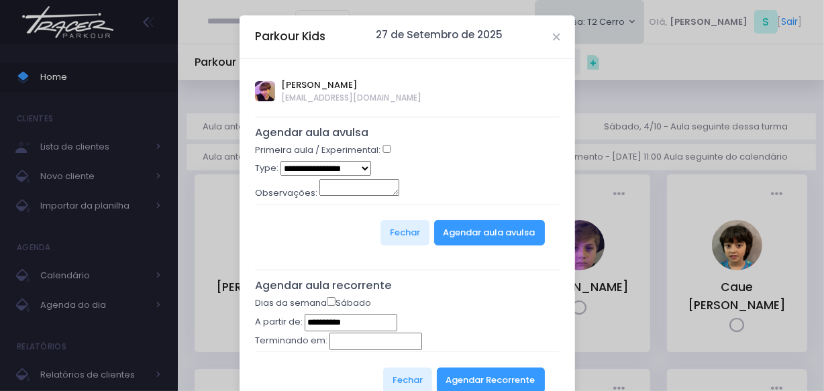
type input "**********"
click at [469, 380] on button "Agendar Recorrente" at bounding box center [491, 381] width 108 height 26
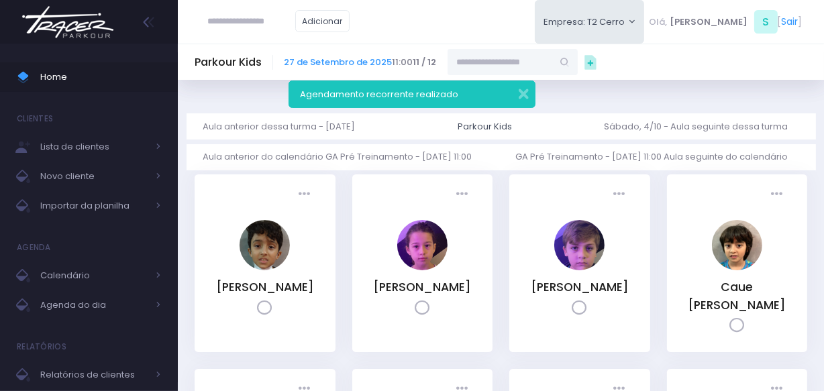
click at [73, 35] on img at bounding box center [68, 22] width 102 height 47
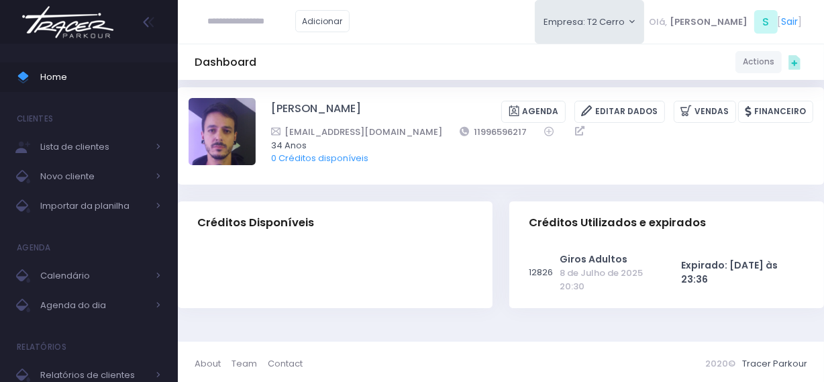
scroll to position [13, 0]
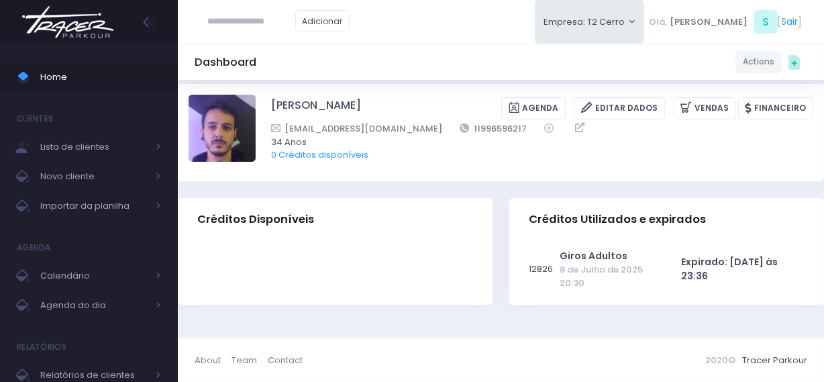
click at [77, 32] on img at bounding box center [68, 22] width 102 height 47
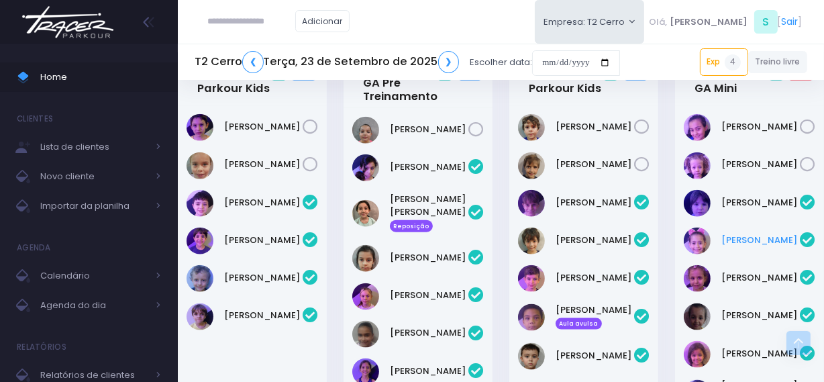
scroll to position [1403, 0]
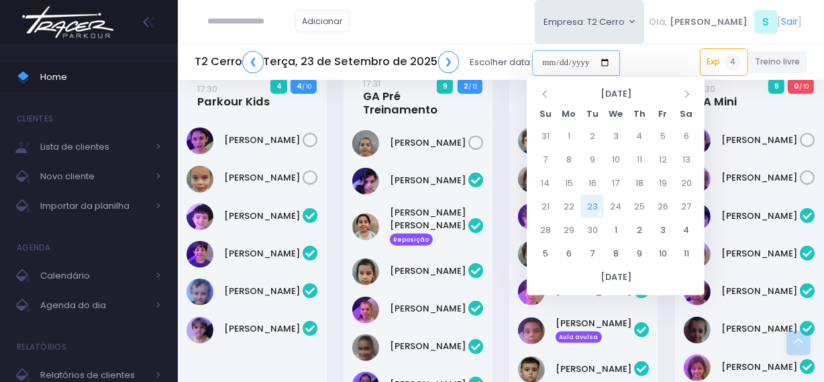
click at [547, 67] on input "date" at bounding box center [576, 63] width 88 height 26
click at [681, 205] on td "27" at bounding box center [686, 206] width 23 height 23
type input "**********"
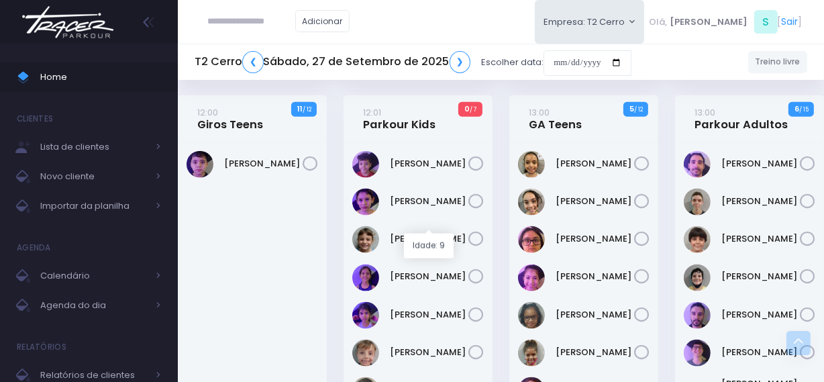
scroll to position [1525, 0]
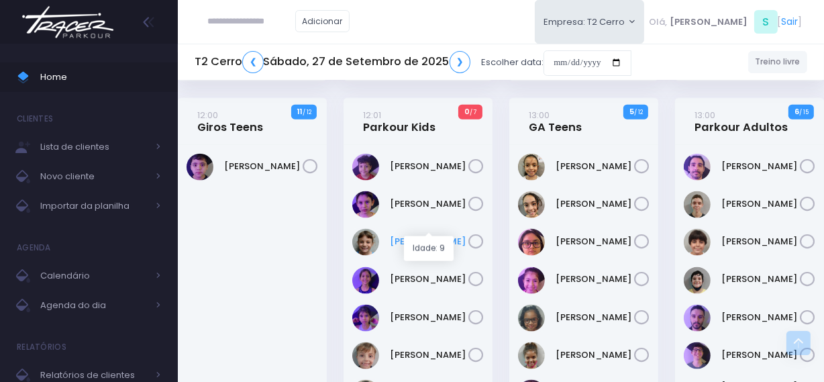
click at [420, 235] on link "[PERSON_NAME]" at bounding box center [429, 241] width 79 height 13
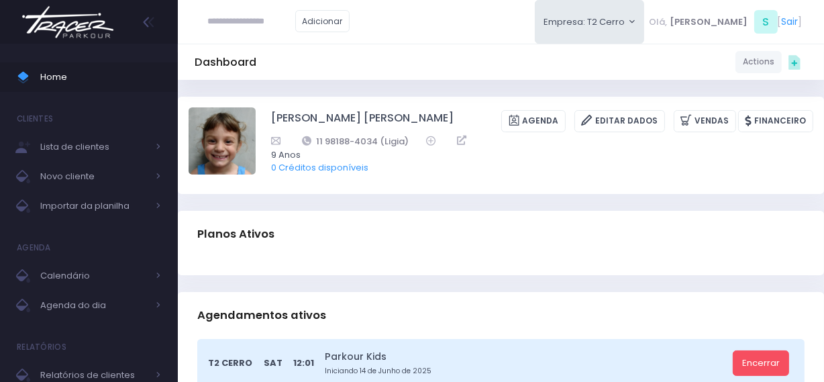
click at [90, 28] on img at bounding box center [68, 22] width 102 height 47
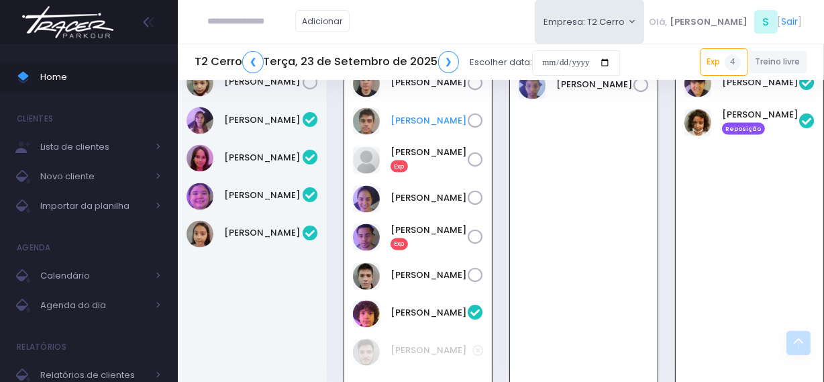
scroll to position [1990, 0]
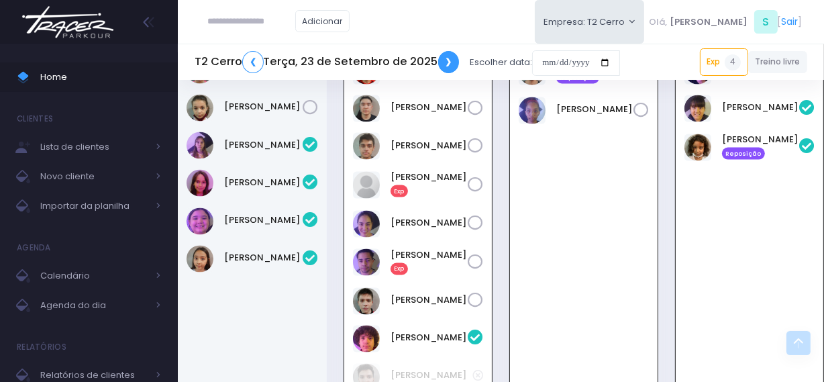
click at [443, 62] on link "❯" at bounding box center [448, 62] width 21 height 22
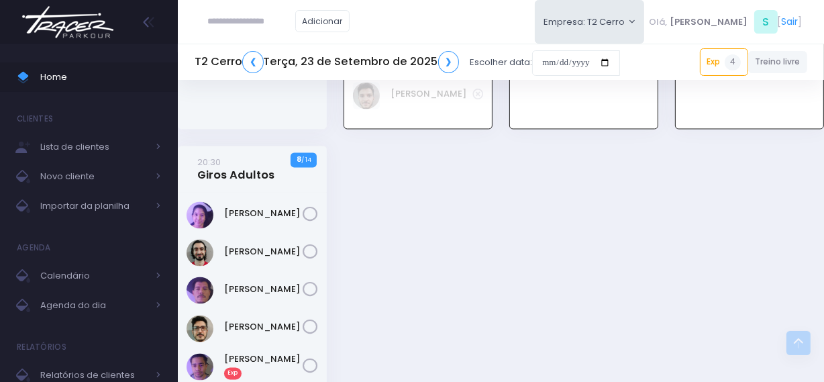
scroll to position [2417, 0]
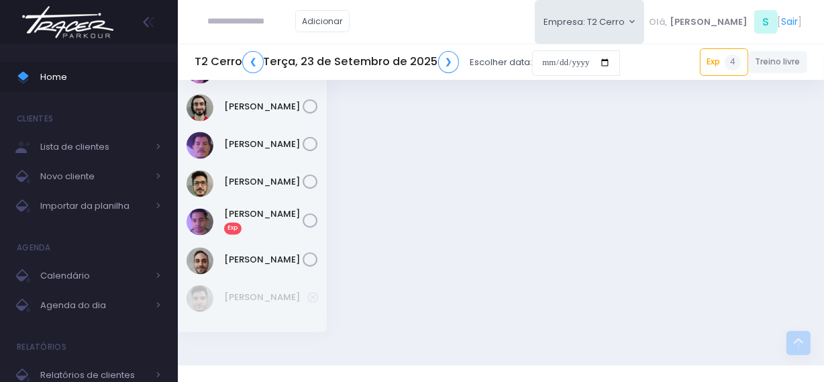
click at [273, 291] on div "[PERSON_NAME]" at bounding box center [265, 298] width 83 height 15
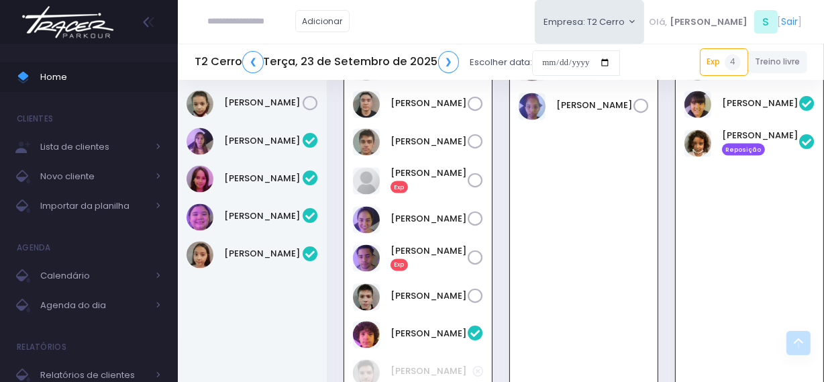
scroll to position [1993, 0]
click at [474, 251] on icon at bounding box center [475, 258] width 15 height 15
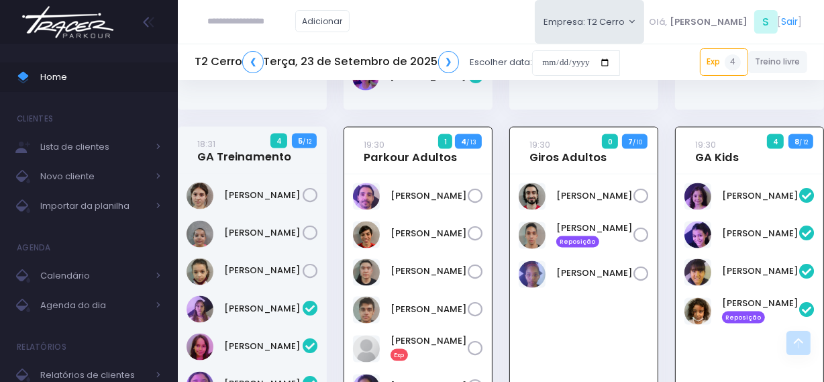
scroll to position [1810, 0]
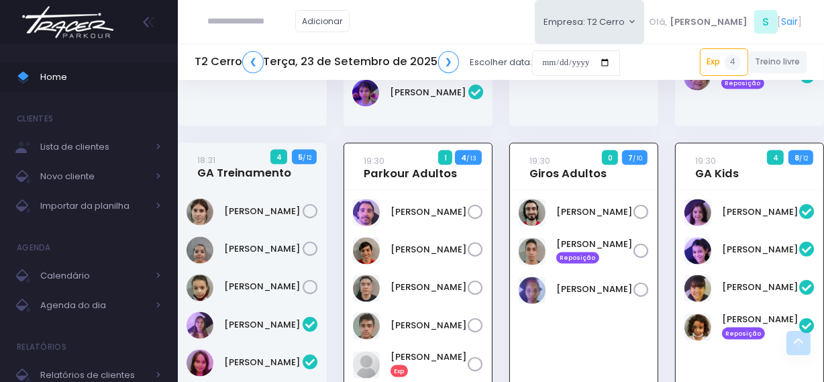
click at [646, 244] on icon at bounding box center [641, 251] width 15 height 15
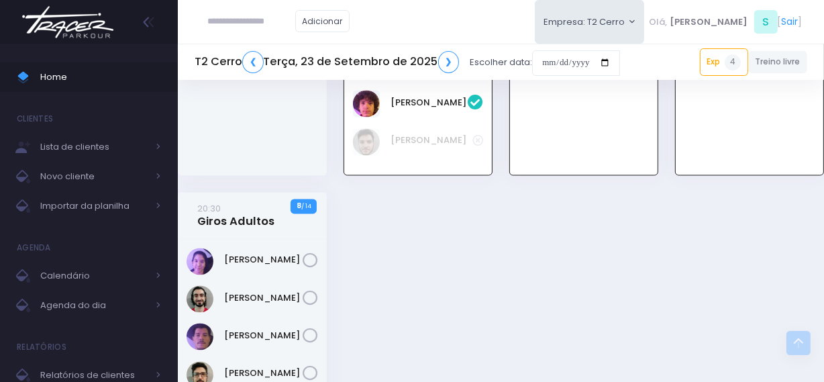
scroll to position [2237, 0]
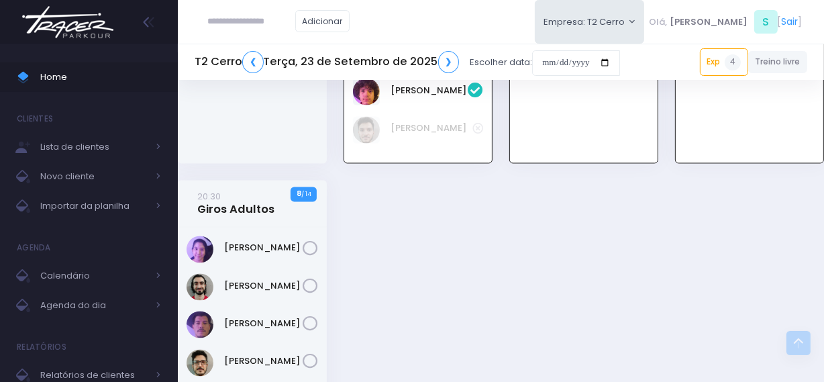
click at [73, 36] on img at bounding box center [68, 22] width 102 height 47
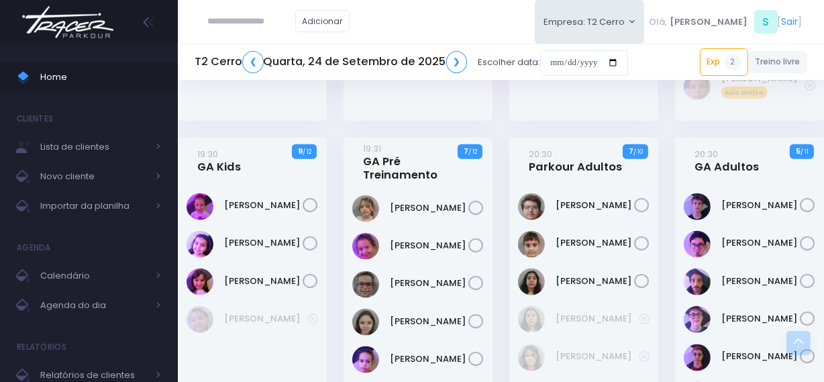
scroll to position [1464, 0]
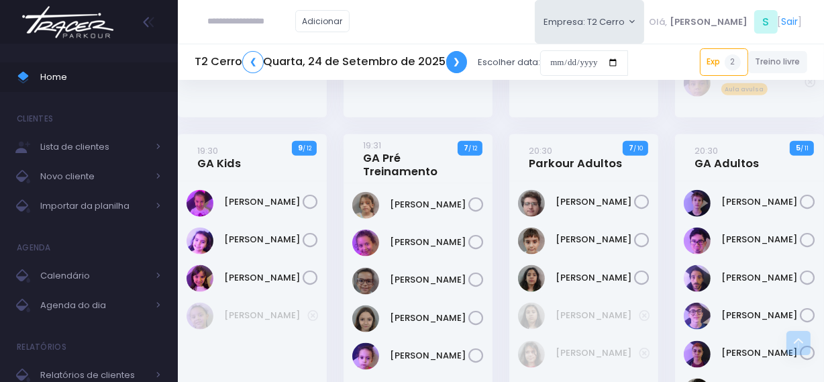
click at [450, 64] on link "❯" at bounding box center [456, 62] width 21 height 22
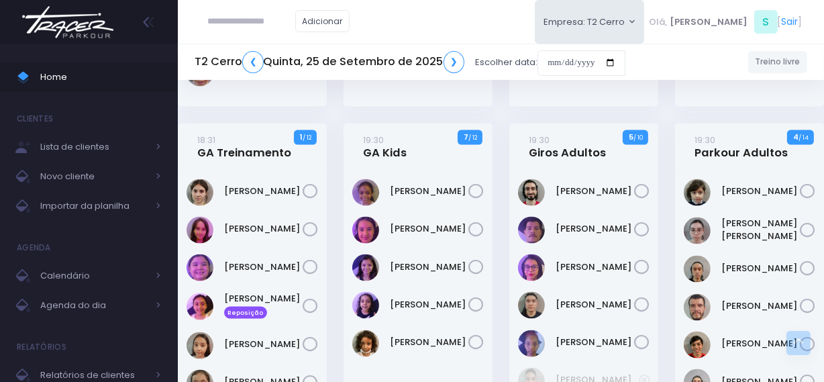
scroll to position [1708, 0]
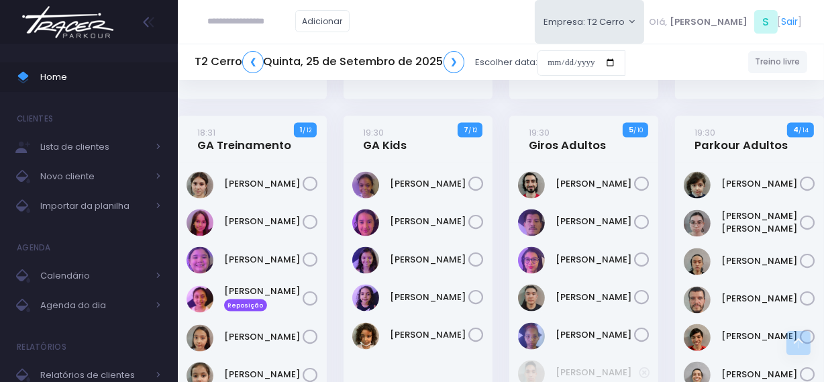
click at [99, 23] on img at bounding box center [68, 22] width 102 height 47
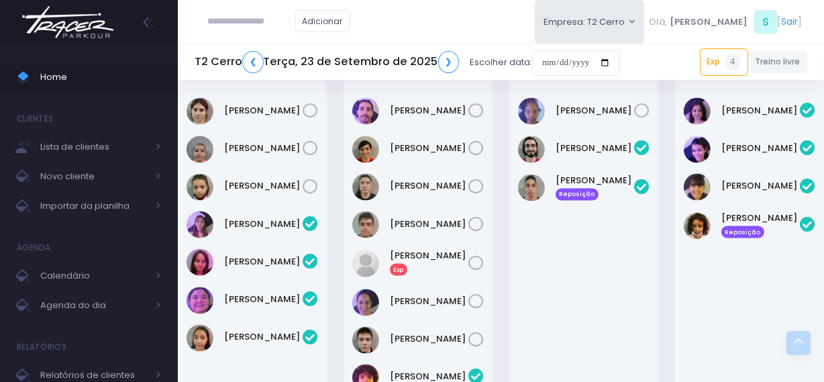
scroll to position [1841, 0]
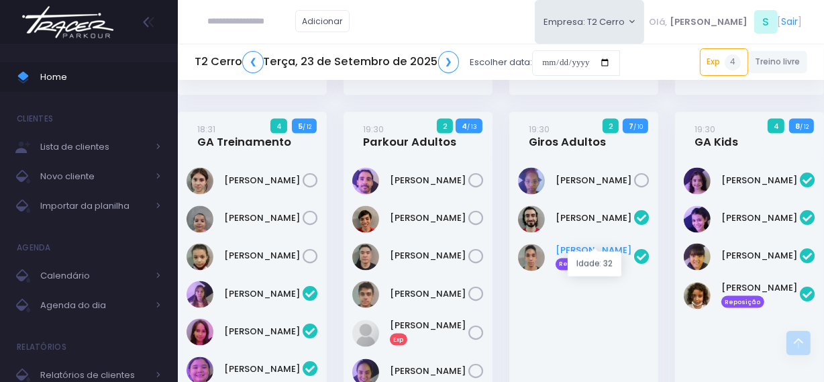
click at [565, 244] on link "[PERSON_NAME] Reposição" at bounding box center [595, 257] width 79 height 27
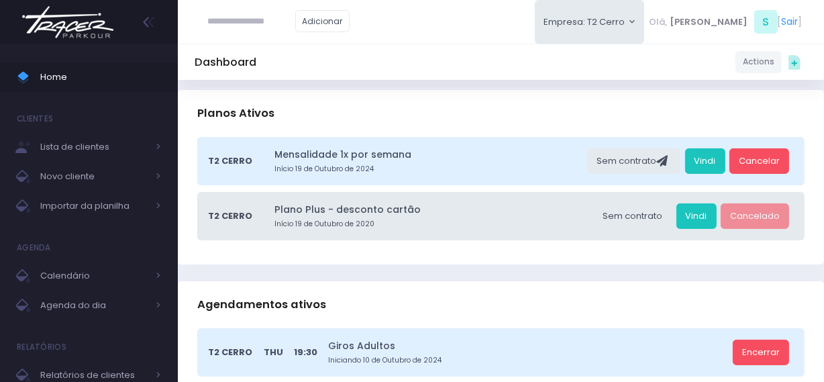
scroll to position [122, 0]
click at [707, 165] on link "Vindi" at bounding box center [705, 161] width 40 height 26
click at [226, 23] on input "text" at bounding box center [251, 22] width 87 height 26
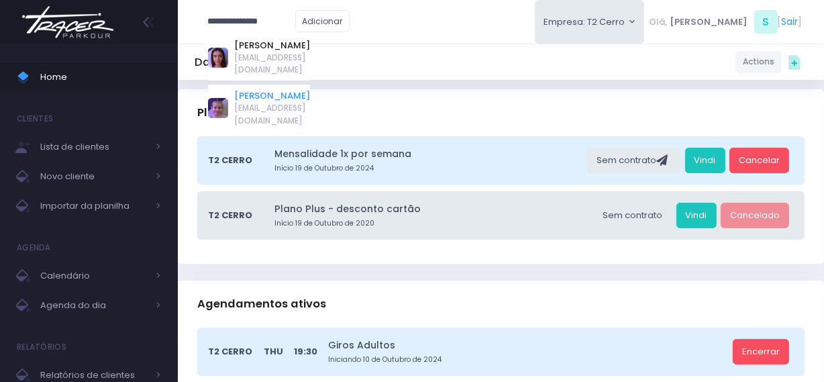
click at [254, 89] on link "[PERSON_NAME]" at bounding box center [272, 95] width 76 height 13
type input "**********"
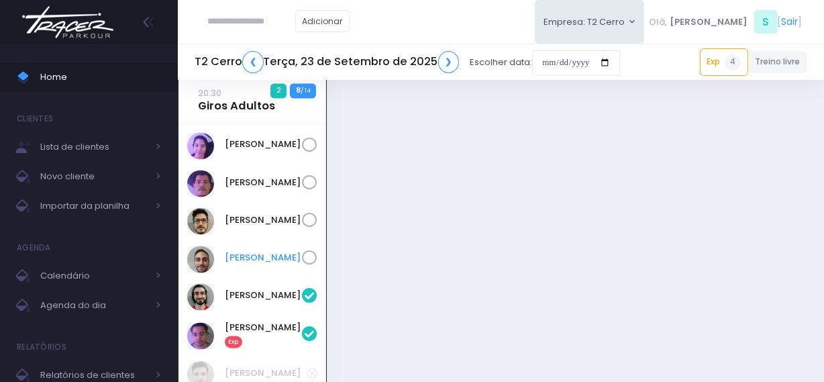
scroll to position [2329, 0]
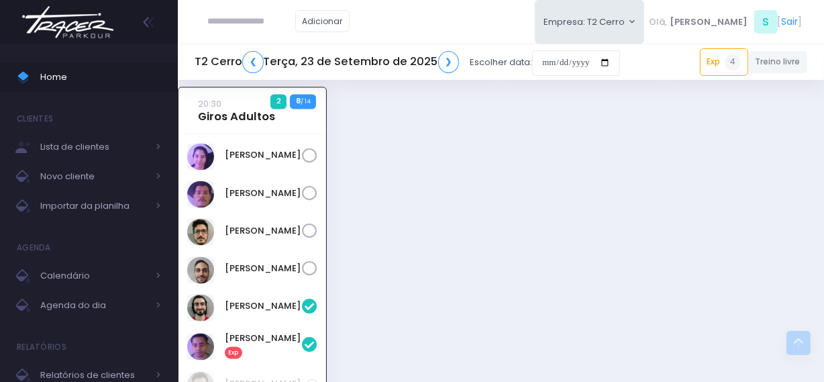
click at [306, 261] on icon at bounding box center [309, 268] width 15 height 15
click at [311, 148] on icon at bounding box center [309, 155] width 15 height 15
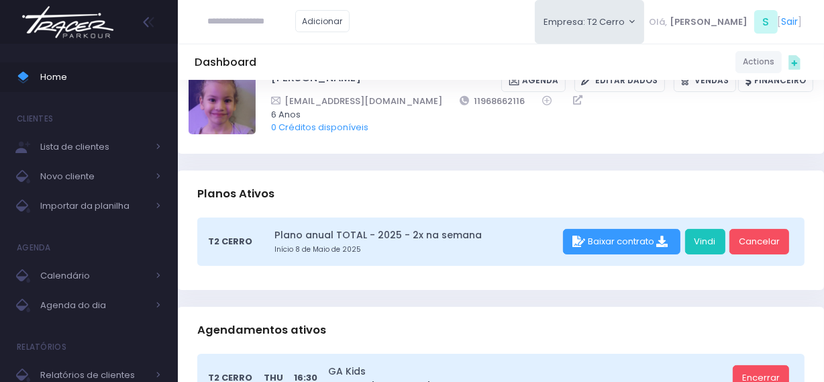
scroll to position [60, 0]
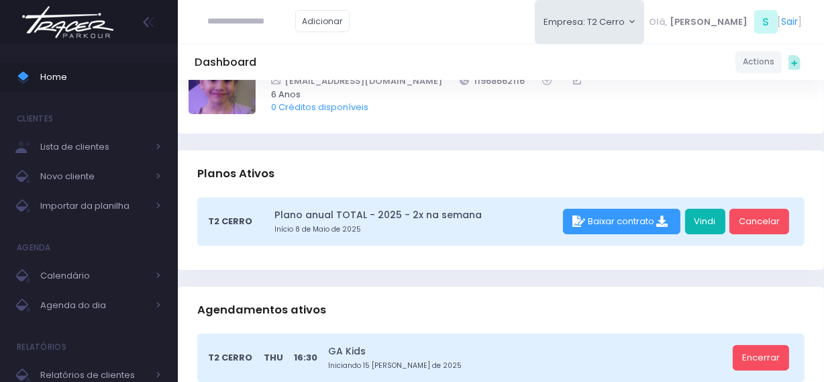
click at [698, 227] on link "Vindi" at bounding box center [705, 222] width 40 height 26
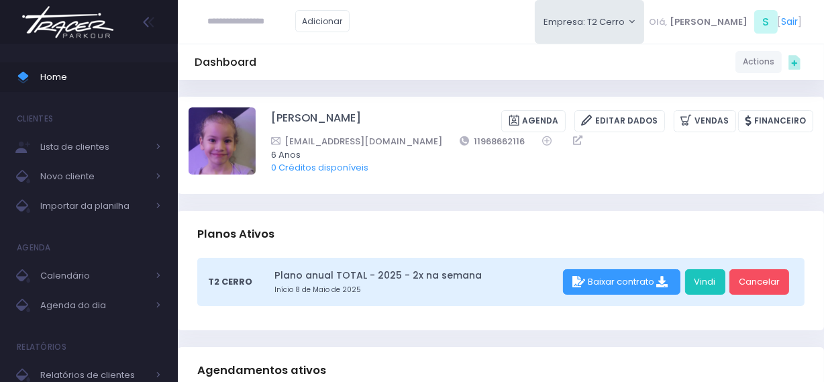
click at [246, 23] on input "text" at bounding box center [251, 22] width 87 height 26
type input "**********"
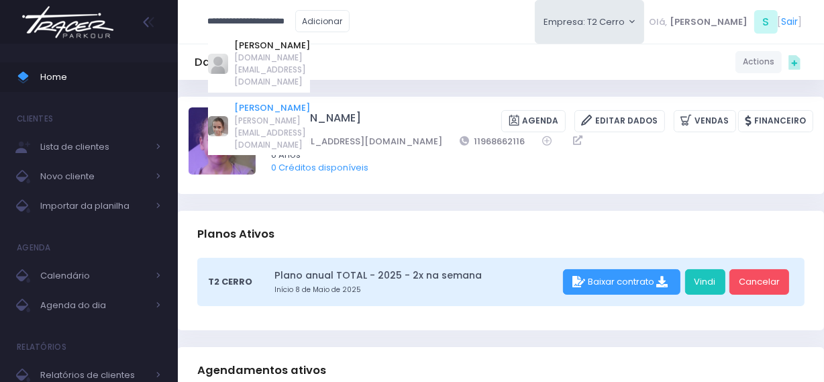
click at [262, 101] on link "Rafaela carvalho nunes" at bounding box center [272, 107] width 76 height 13
type input "**********"
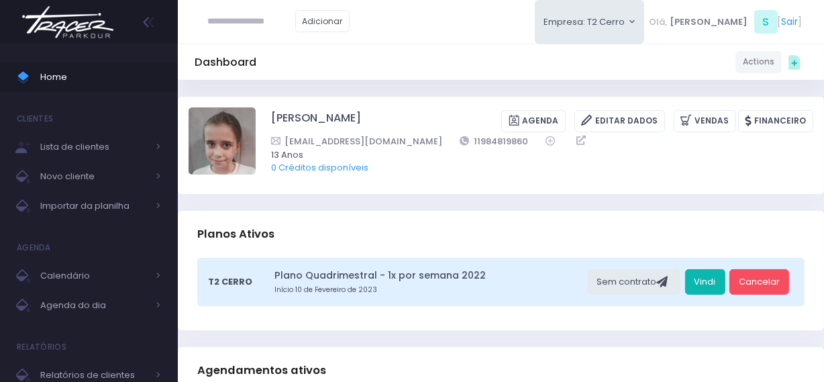
click at [711, 280] on link "Vindi" at bounding box center [705, 282] width 40 height 26
click at [226, 21] on input "text" at bounding box center [251, 22] width 87 height 26
type input "**********"
click at [124, 17] on div at bounding box center [89, 22] width 178 height 44
click at [105, 18] on img at bounding box center [68, 22] width 102 height 47
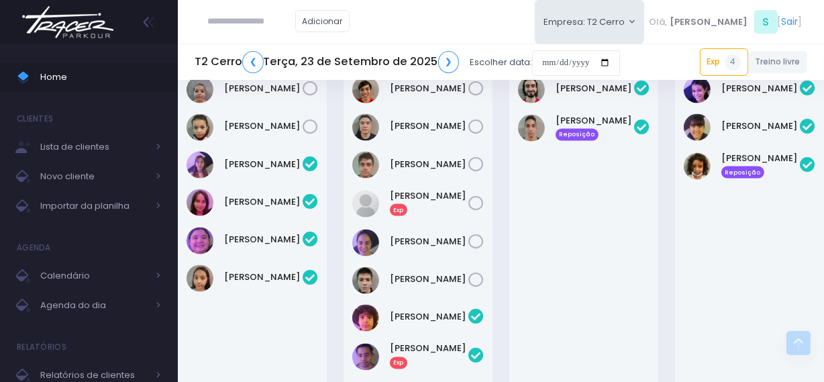
scroll to position [1963, 0]
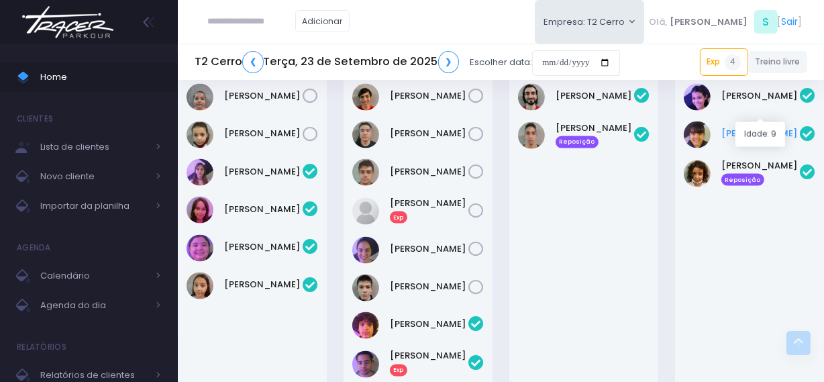
click at [732, 127] on link "Manuella Brizuela" at bounding box center [761, 133] width 79 height 13
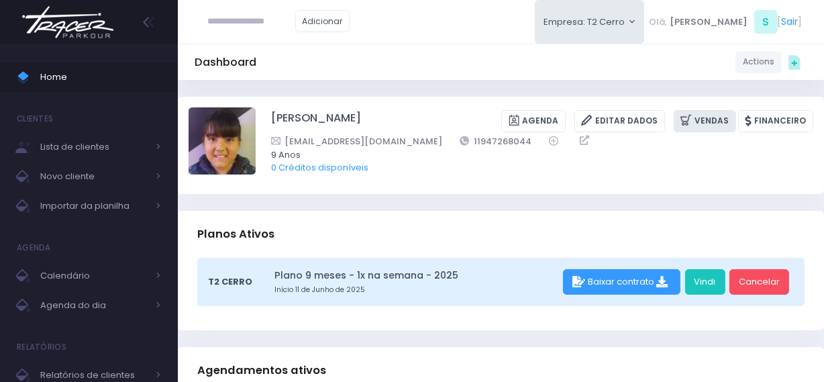
click at [707, 126] on link "Vendas" at bounding box center [705, 121] width 62 height 22
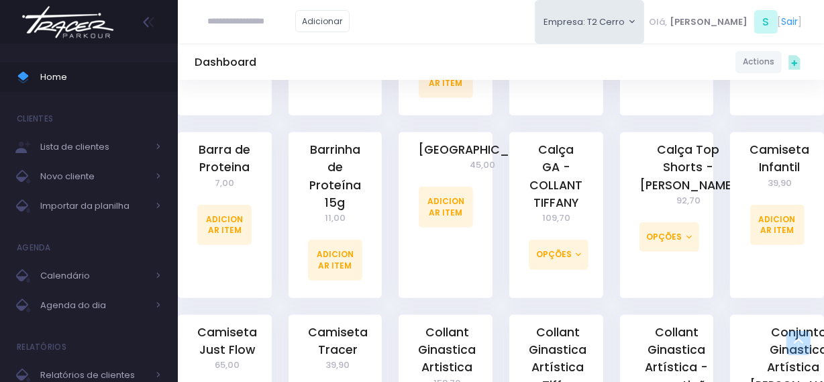
scroll to position [671, 0]
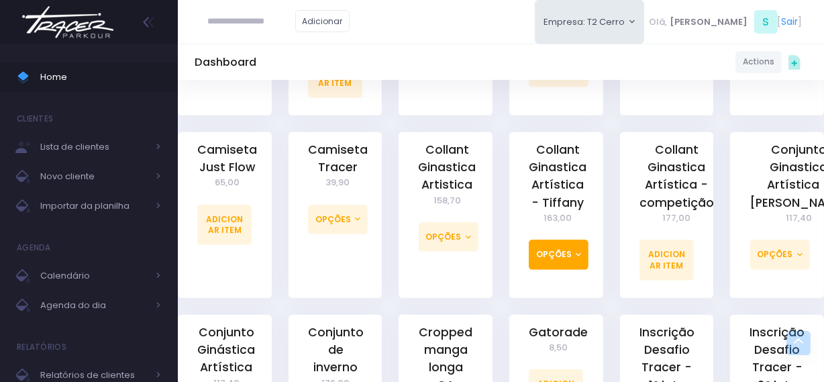
click at [550, 263] on button "Opções" at bounding box center [559, 255] width 60 height 30
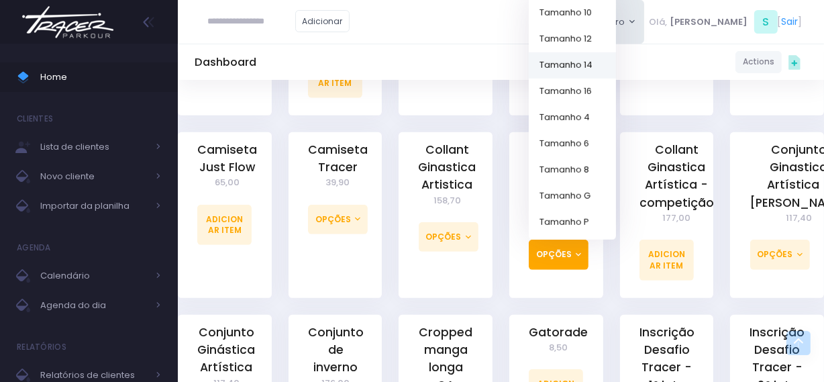
click at [577, 63] on link "Tamanho 14" at bounding box center [572, 65] width 87 height 26
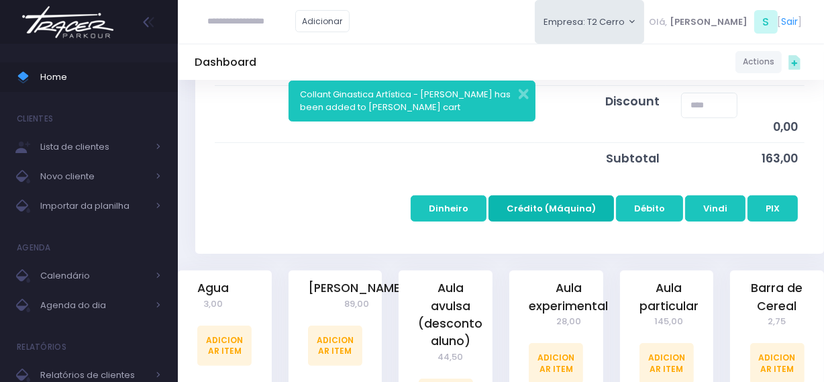
scroll to position [305, 0]
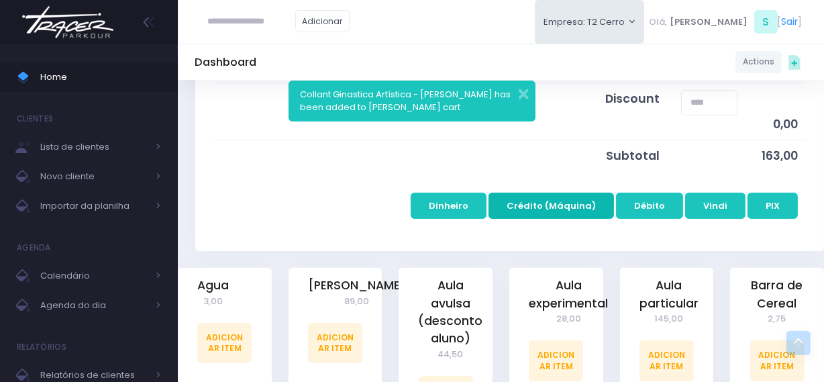
click at [557, 215] on button "Crédito (Máquina)" at bounding box center [552, 206] width 126 height 26
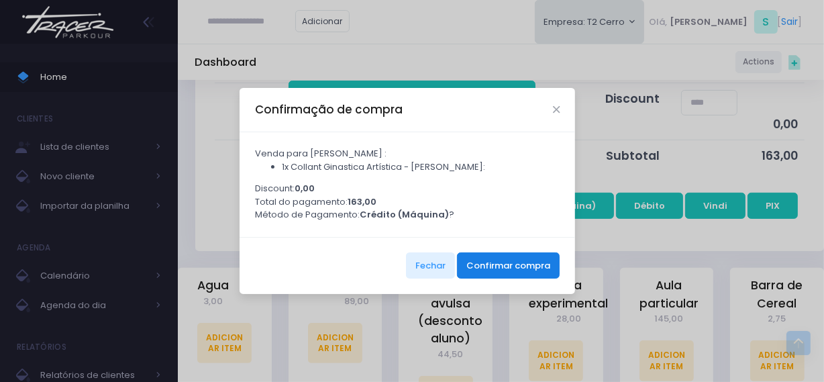
click at [492, 278] on button "Confirmar compra" at bounding box center [508, 265] width 103 height 26
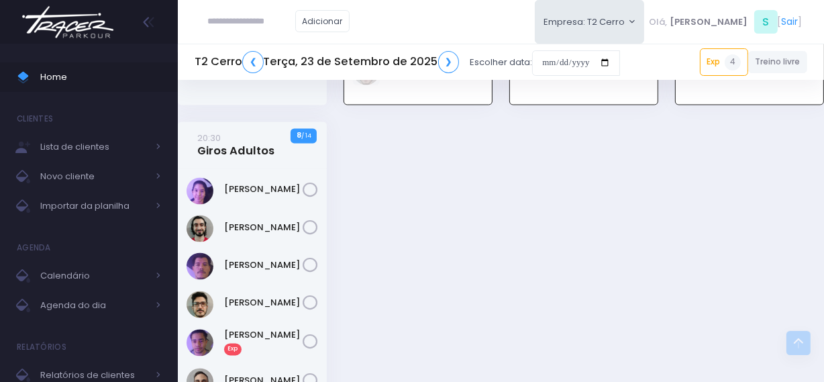
scroll to position [2295, 0]
click at [232, 329] on link "[PERSON_NAME] Exp" at bounding box center [263, 342] width 79 height 27
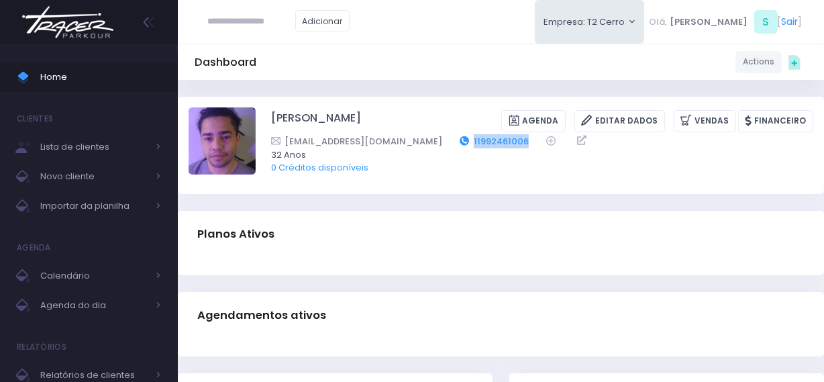
drag, startPoint x: 489, startPoint y: 139, endPoint x: 417, endPoint y: 146, distance: 72.8
click at [417, 146] on div "[EMAIL_ADDRESS][DOMAIN_NAME] 11992461006" at bounding box center [533, 141] width 525 height 14
copy link "11992461006"
